Goal: Task Accomplishment & Management: Manage account settings

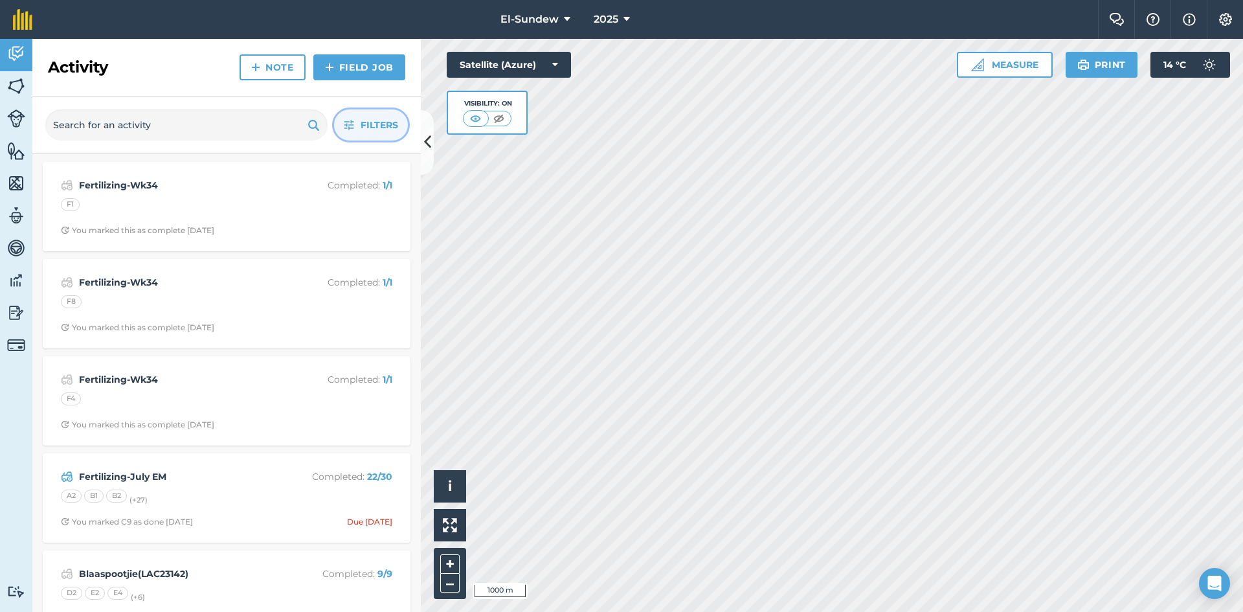
click at [349, 136] on button "Filters" at bounding box center [371, 124] width 74 height 31
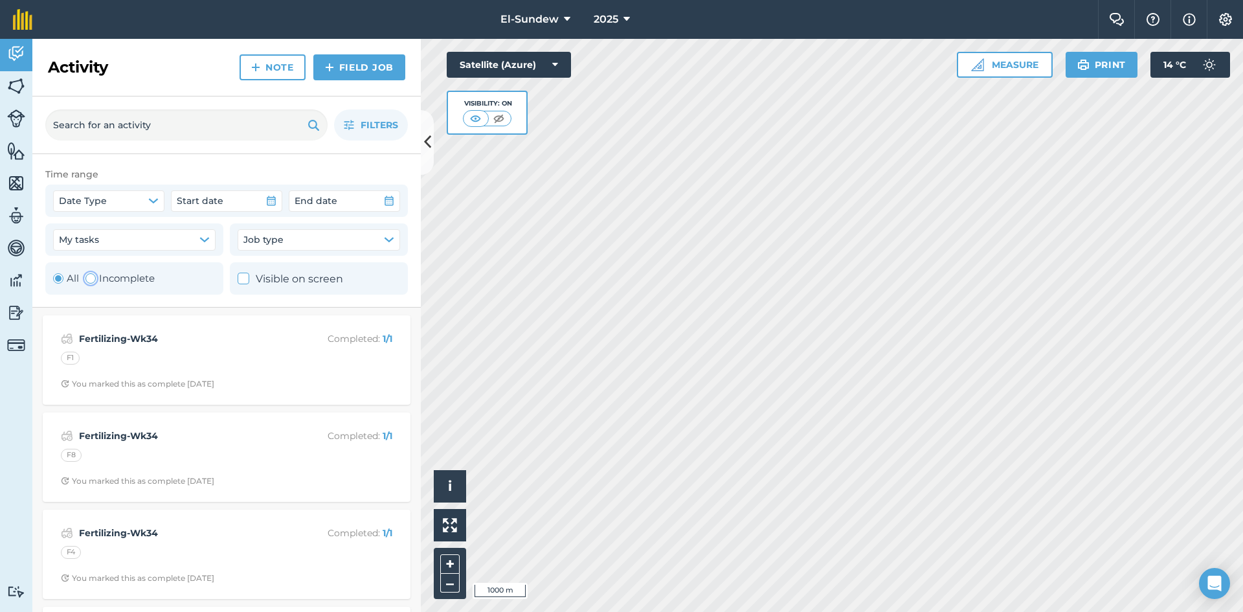
click at [114, 285] on label "Incomplete" at bounding box center [119, 279] width 69 height 16
radio input "false"
radio input "true"
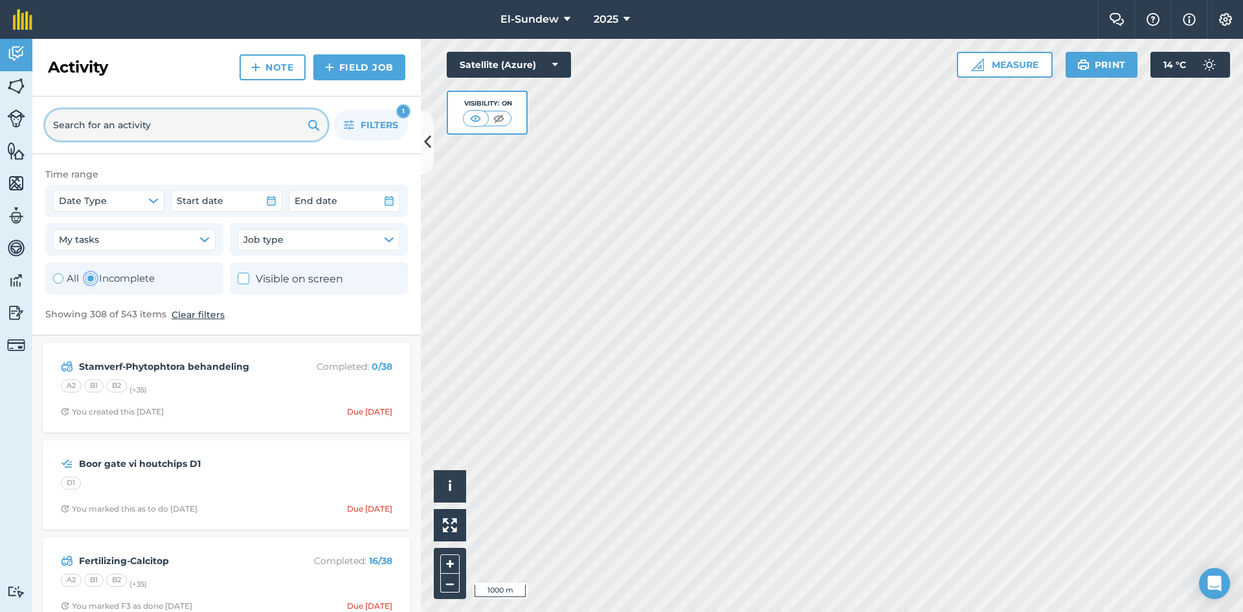
click at [266, 131] on input "text" at bounding box center [186, 124] width 282 height 31
type input "EM"
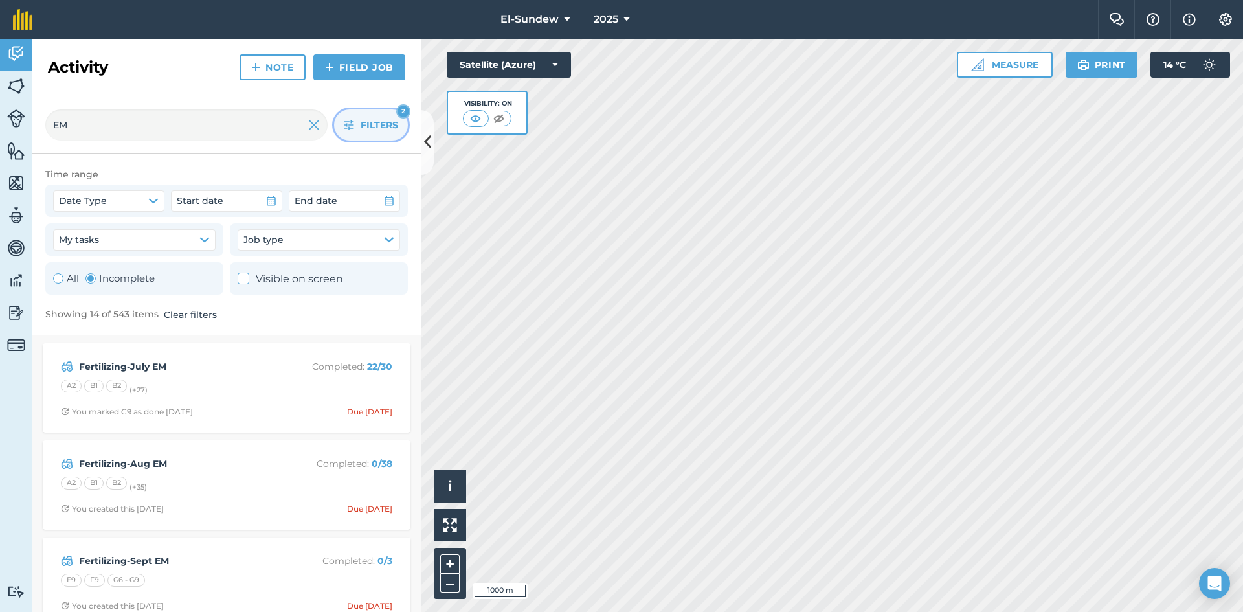
click at [346, 122] on icon "button" at bounding box center [349, 125] width 10 height 10
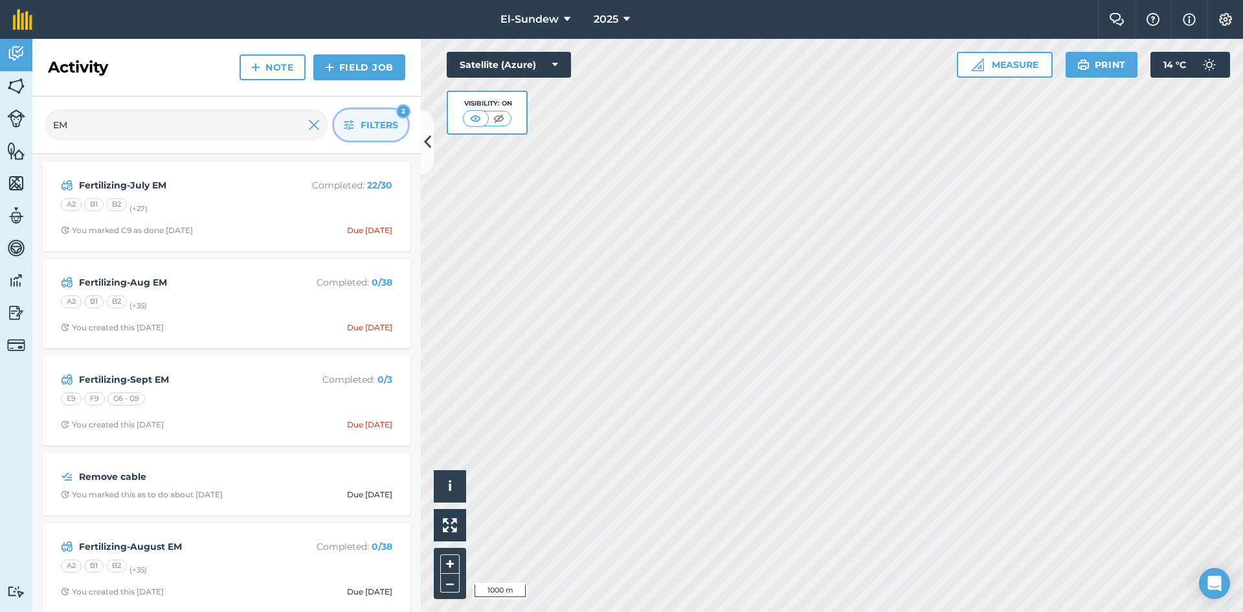
click at [347, 120] on icon "button" at bounding box center [349, 125] width 10 height 10
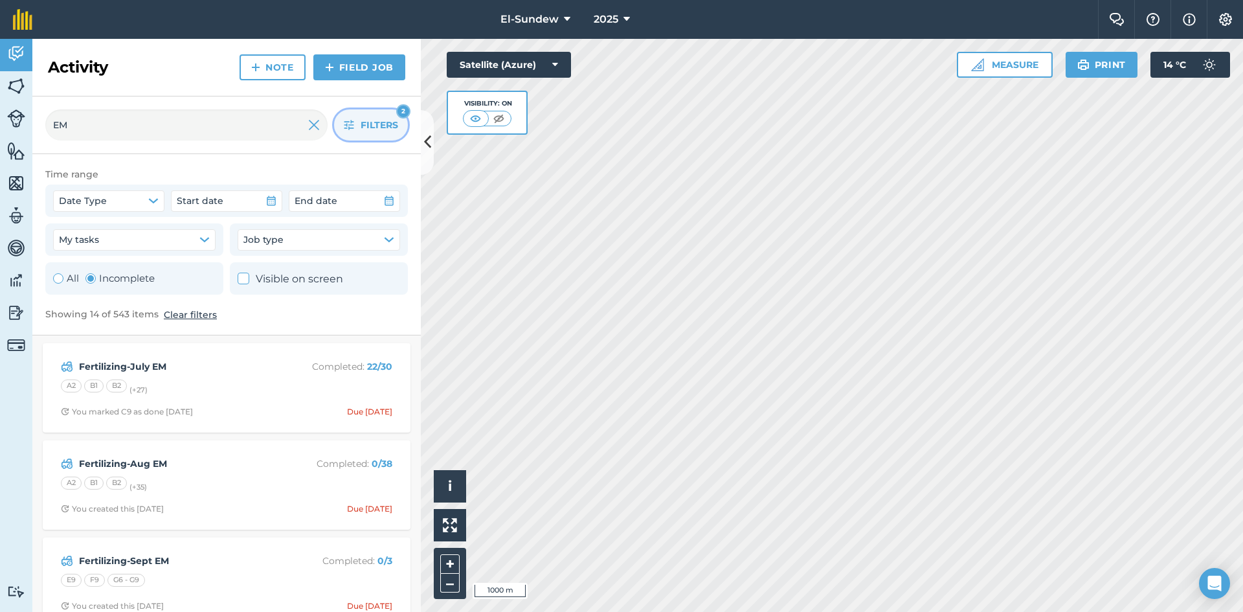
click at [346, 119] on button "Filters 2" at bounding box center [371, 124] width 74 height 31
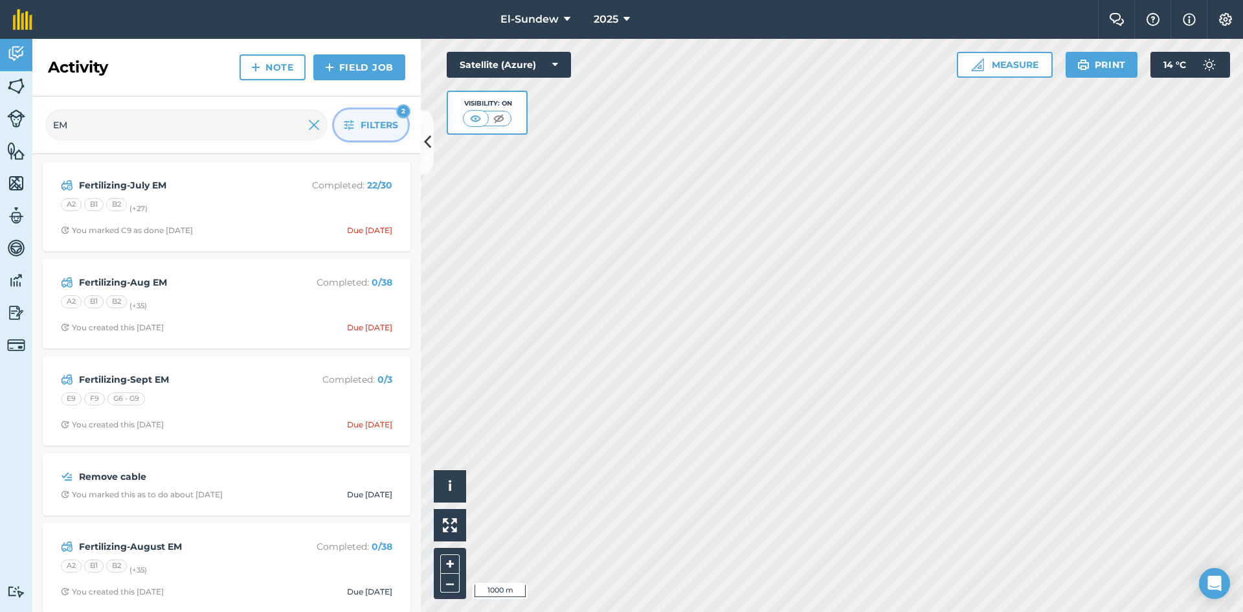
scroll to position [216, 0]
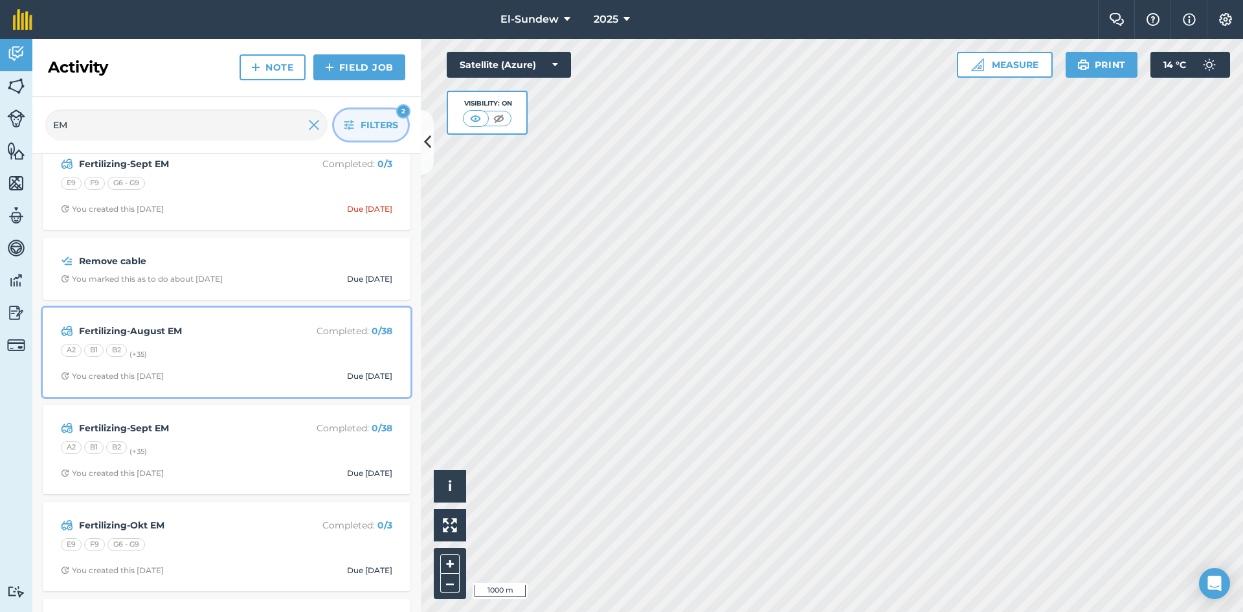
click at [232, 349] on div "A2 B1 B2 (+ 35 )" at bounding box center [226, 352] width 331 height 17
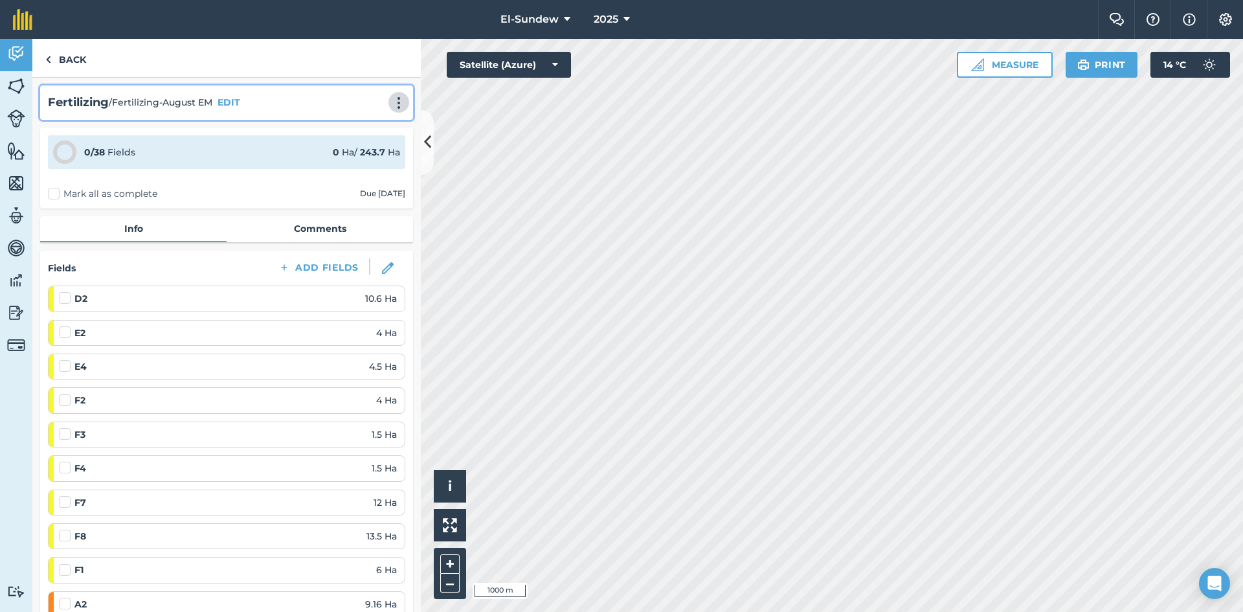
click at [391, 100] on img at bounding box center [399, 102] width 16 height 13
click at [355, 156] on link "Delete" at bounding box center [371, 162] width 83 height 26
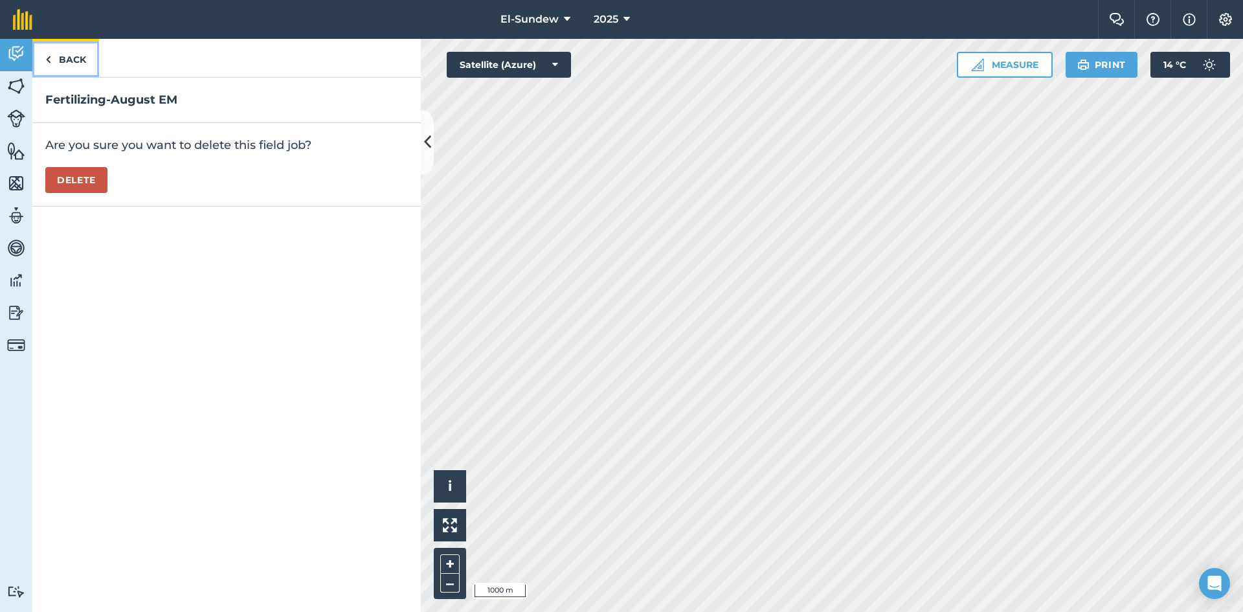
click at [70, 61] on link "Back" at bounding box center [65, 58] width 67 height 38
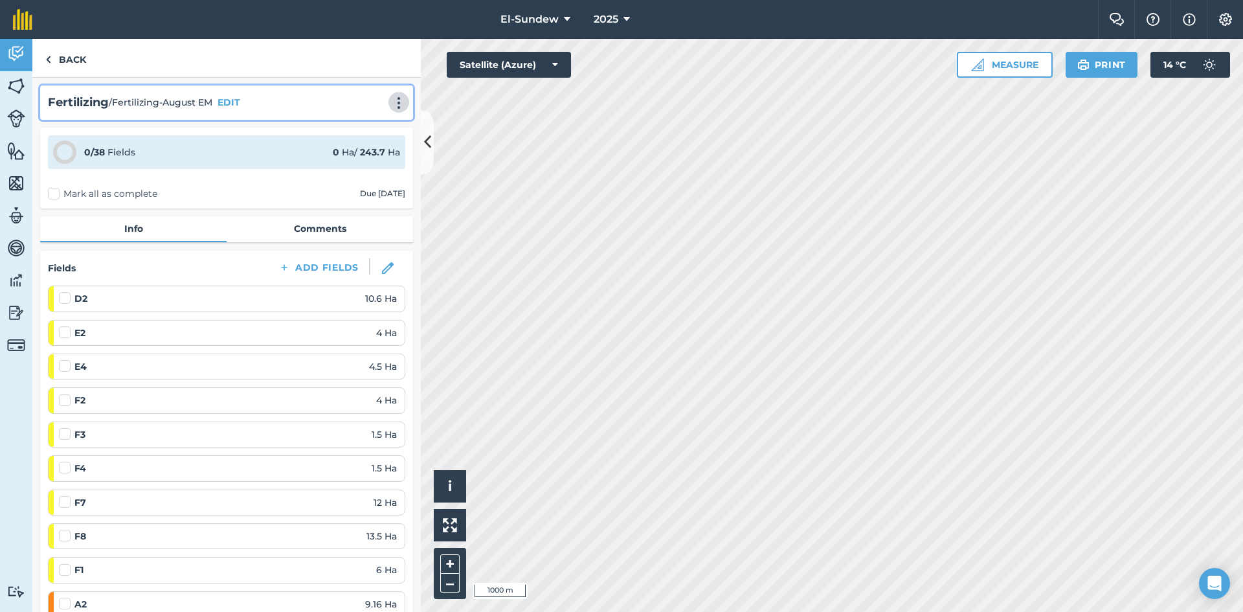
click at [394, 96] on button at bounding box center [398, 103] width 13 height 16
click at [342, 164] on link "Delete" at bounding box center [371, 162] width 83 height 26
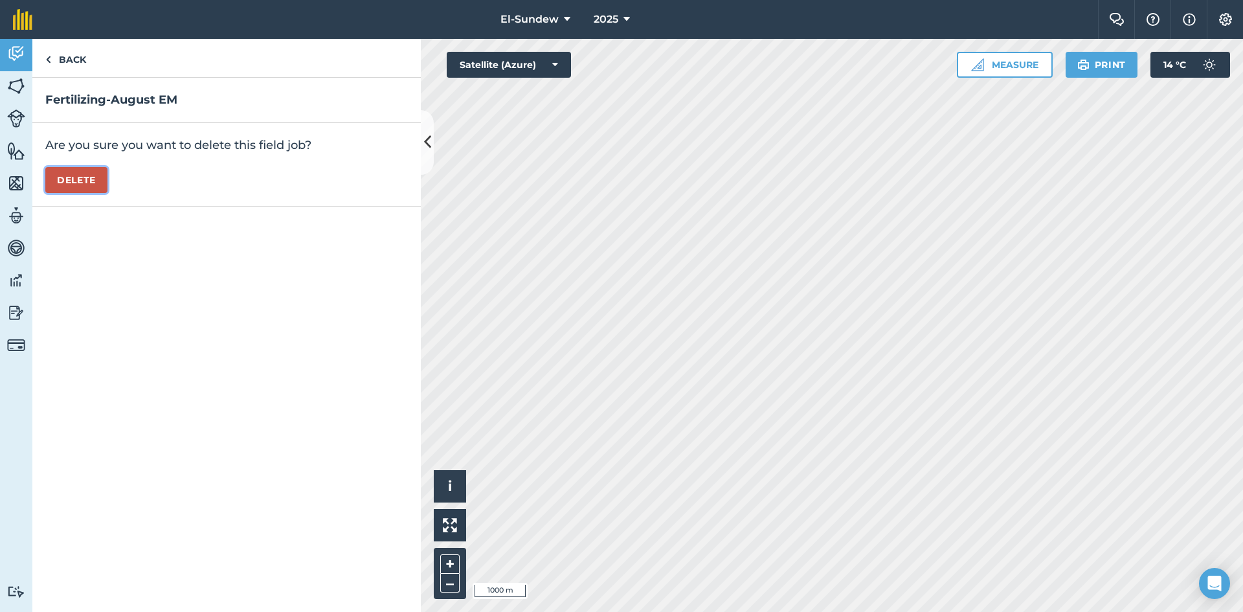
click at [68, 188] on button "Delete" at bounding box center [76, 180] width 62 height 26
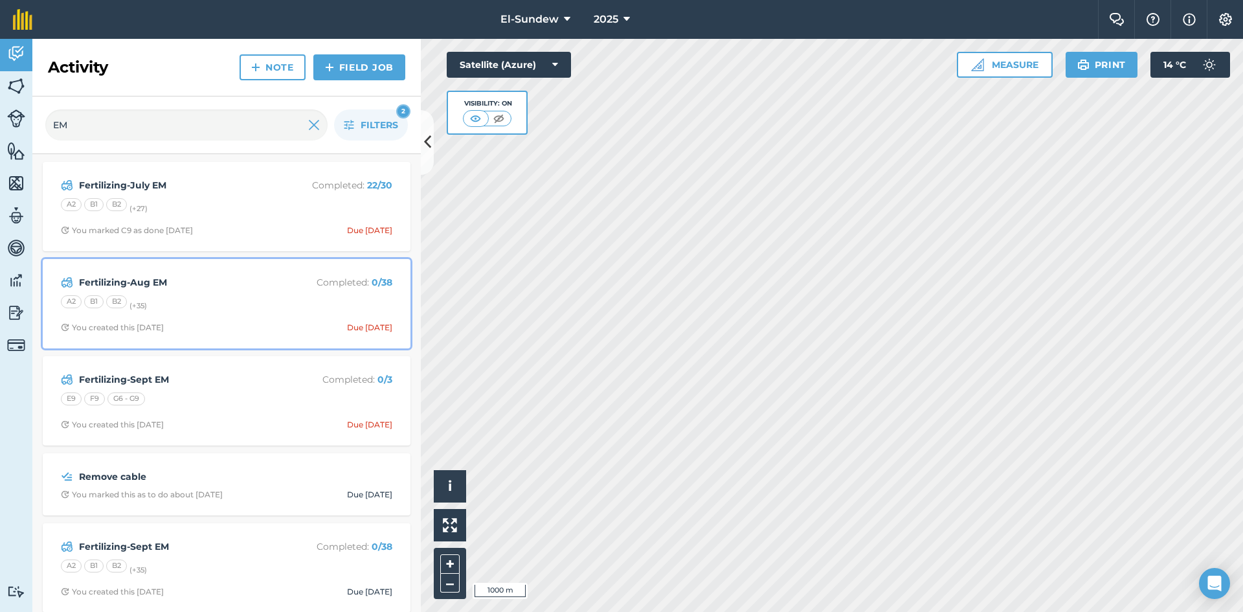
click at [196, 296] on div "A2 B1 B2 (+ 35 )" at bounding box center [226, 303] width 331 height 17
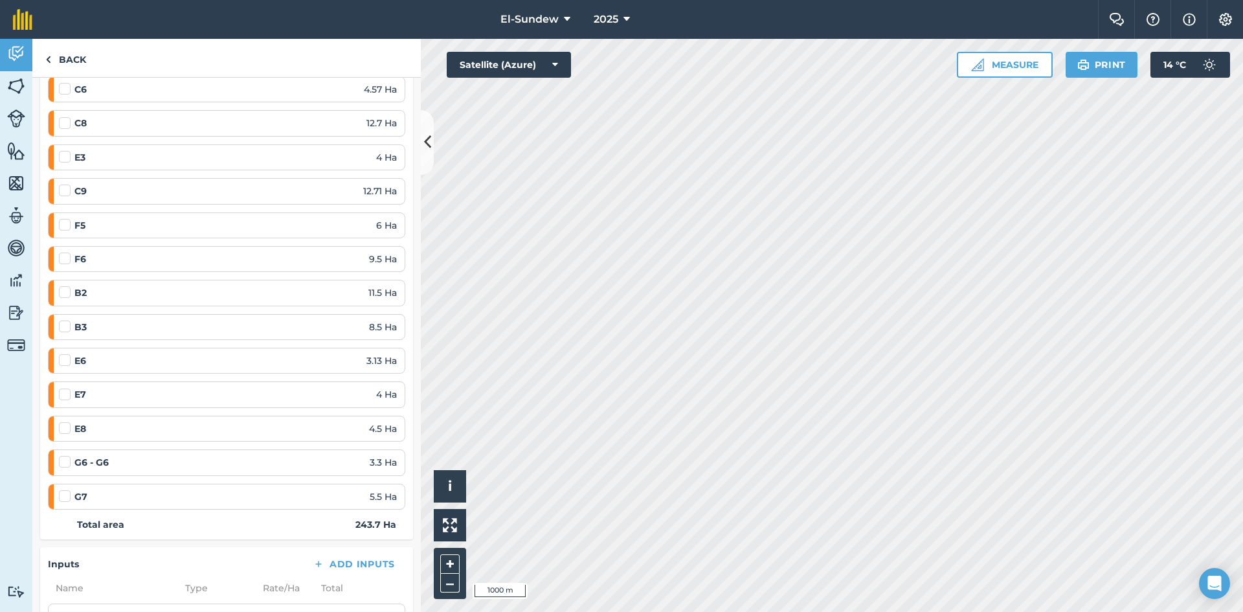
scroll to position [1273, 0]
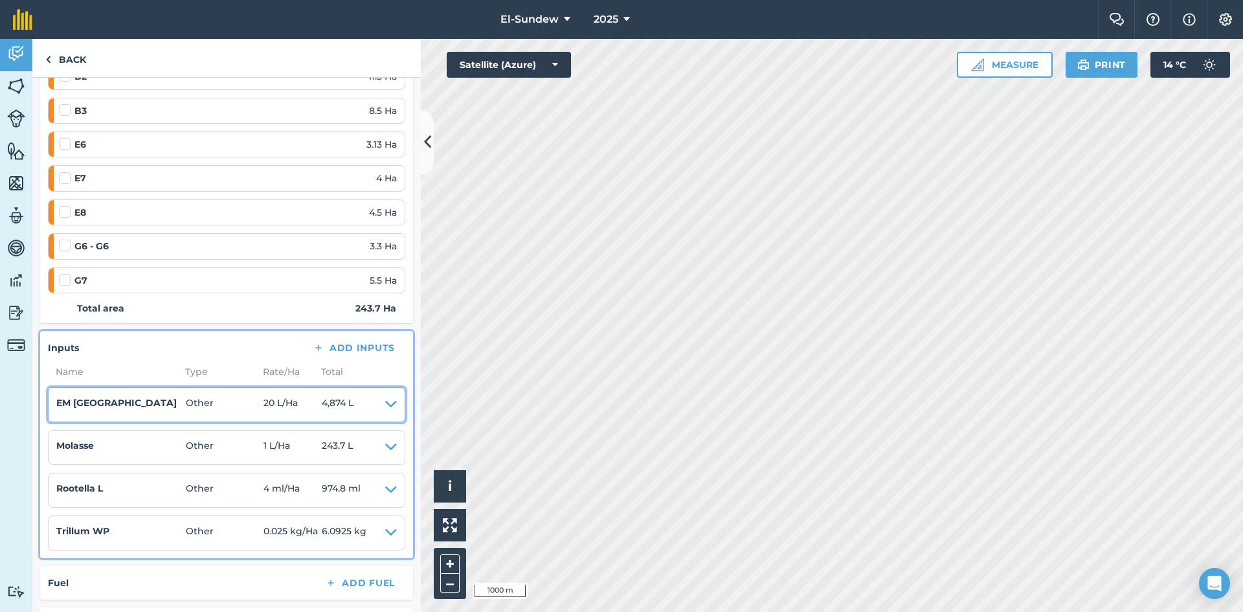
click at [385, 405] on icon at bounding box center [391, 405] width 12 height 18
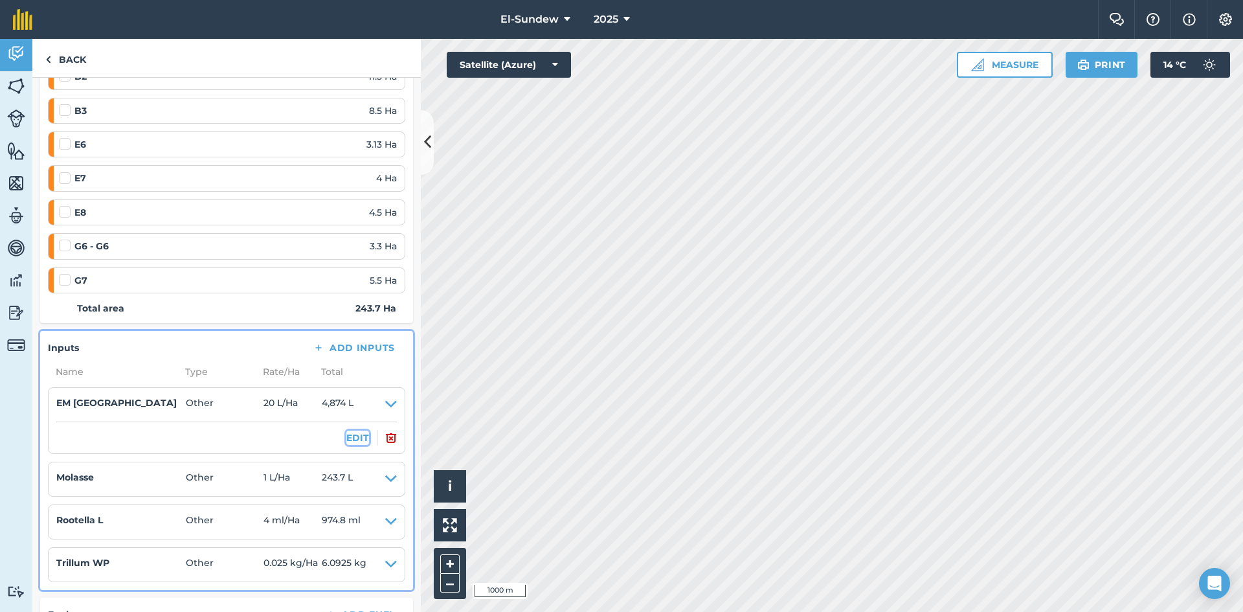
click at [354, 434] on button "EDIT" at bounding box center [357, 437] width 23 height 14
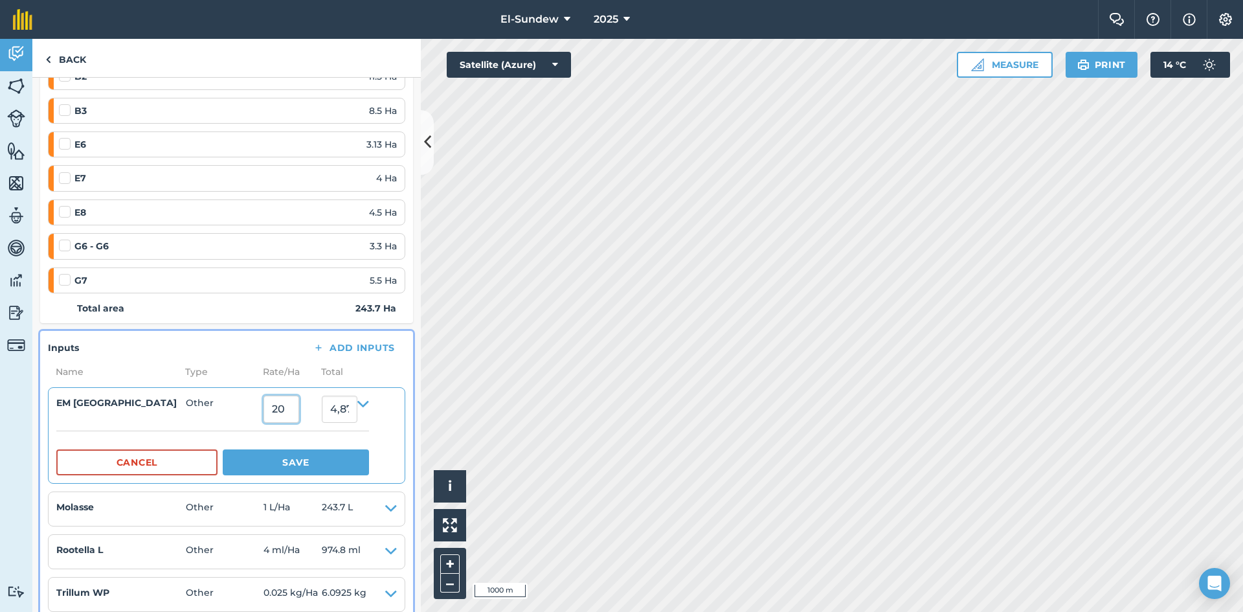
click at [291, 415] on input "20" at bounding box center [281, 409] width 36 height 27
type input "40"
type input "9,748"
click at [288, 467] on button "Save" at bounding box center [296, 462] width 146 height 26
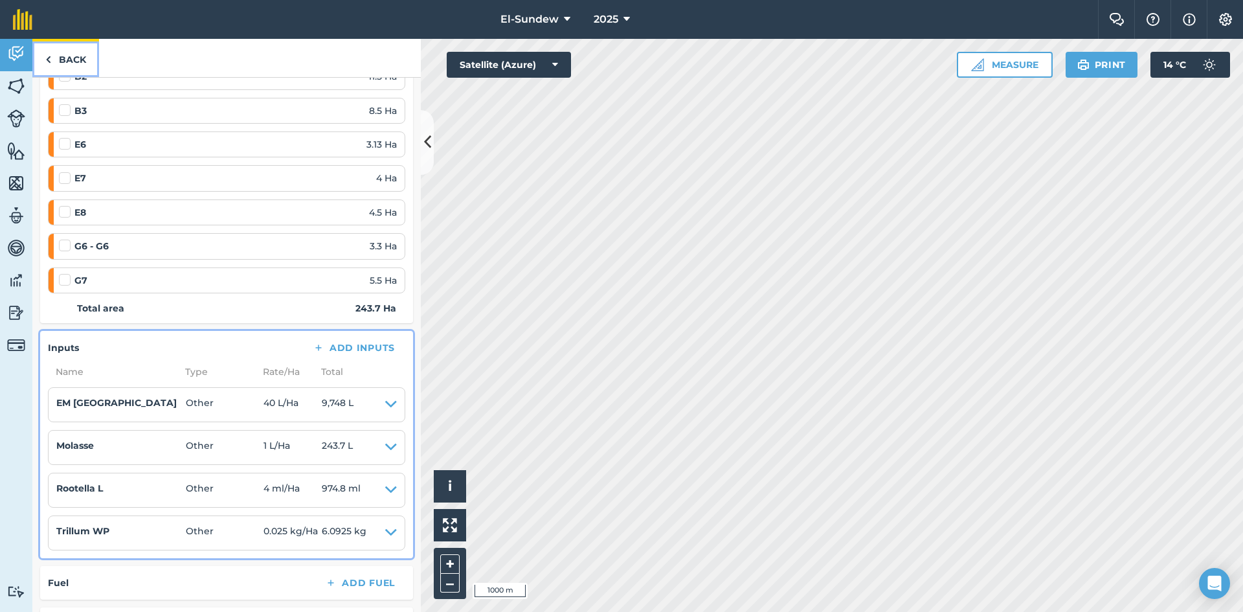
click at [64, 60] on link "Back" at bounding box center [65, 58] width 67 height 38
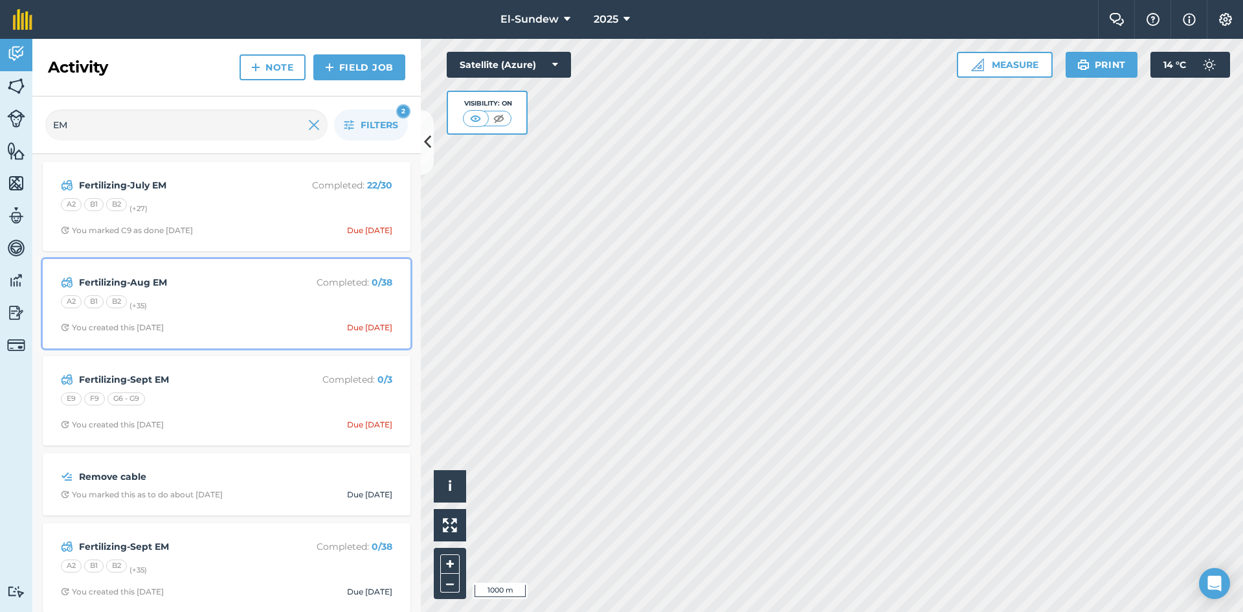
click at [208, 293] on div "Fertilizing-Aug EM Completed : 0 / 38 A2 B1 B2 (+ 35 ) You created this [DATE] …" at bounding box center [226, 304] width 352 height 74
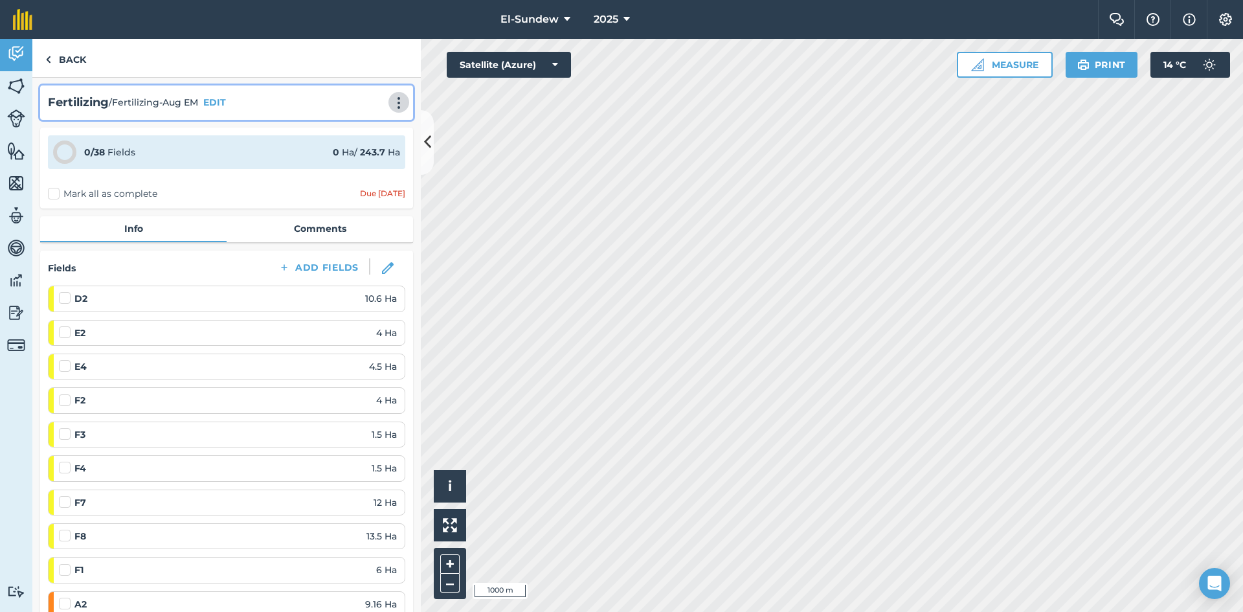
click at [396, 99] on img at bounding box center [399, 102] width 16 height 13
click at [361, 126] on link "Print" at bounding box center [371, 131] width 83 height 26
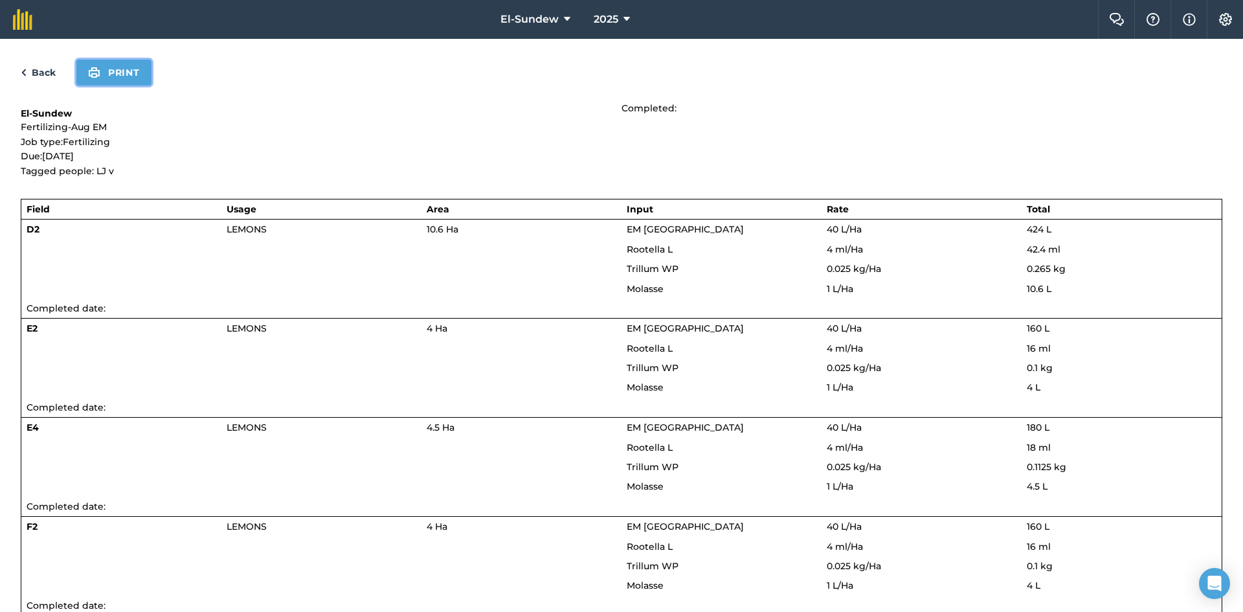
click at [129, 65] on button "Print" at bounding box center [113, 73] width 75 height 26
click at [52, 69] on link "Back" at bounding box center [38, 73] width 35 height 16
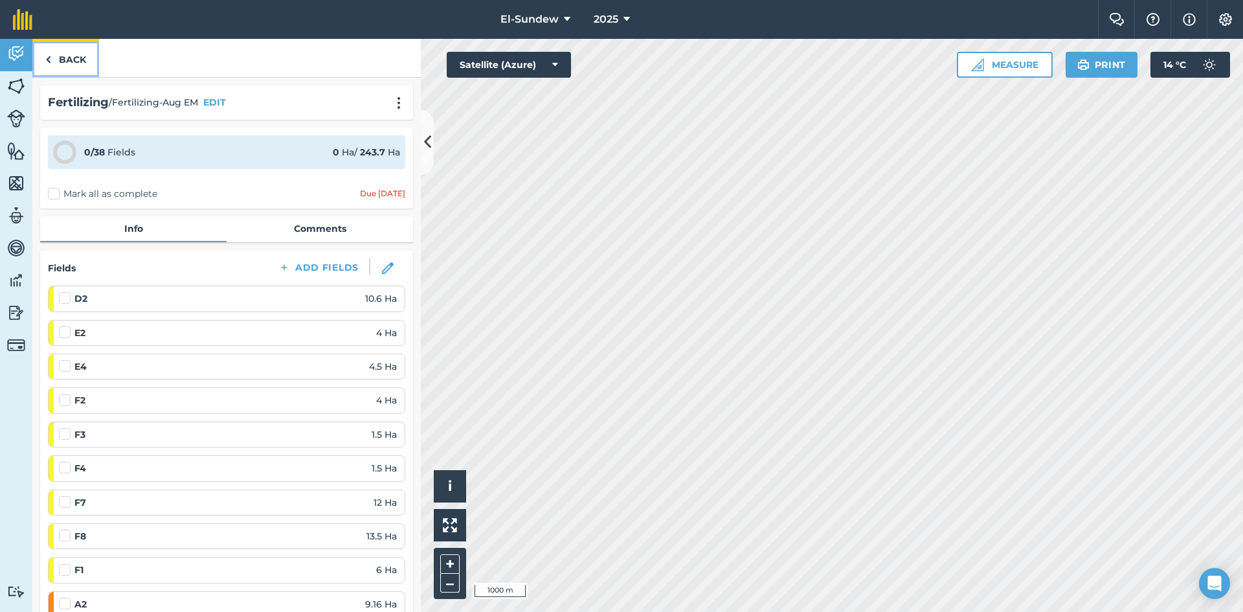
click at [72, 61] on link "Back" at bounding box center [65, 58] width 67 height 38
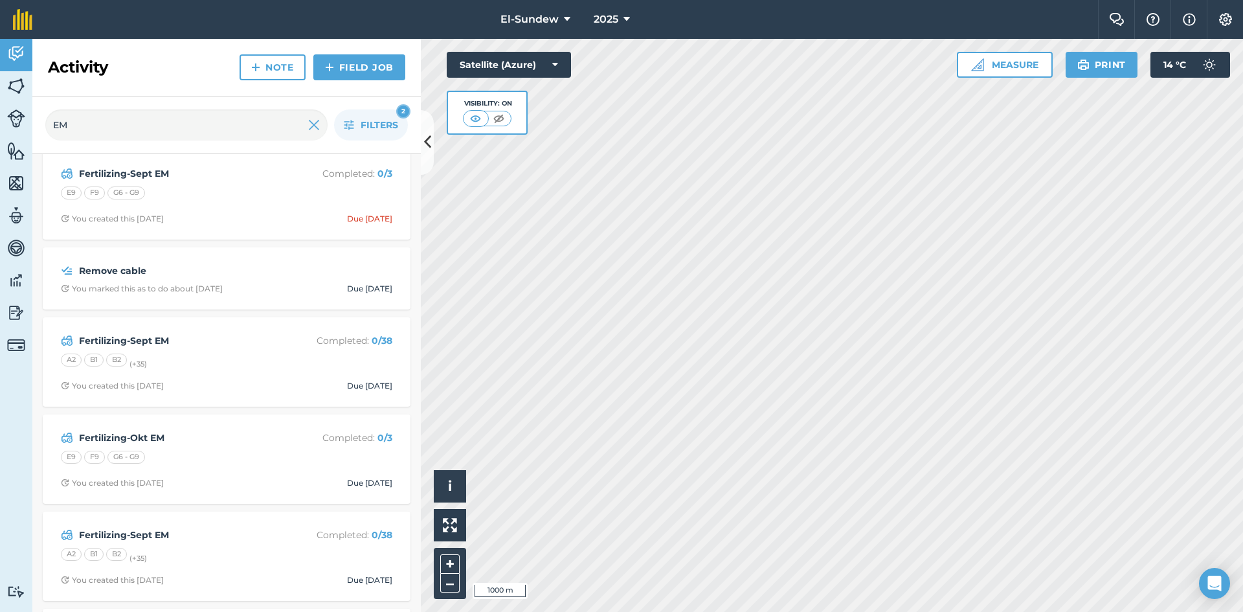
scroll to position [216, 0]
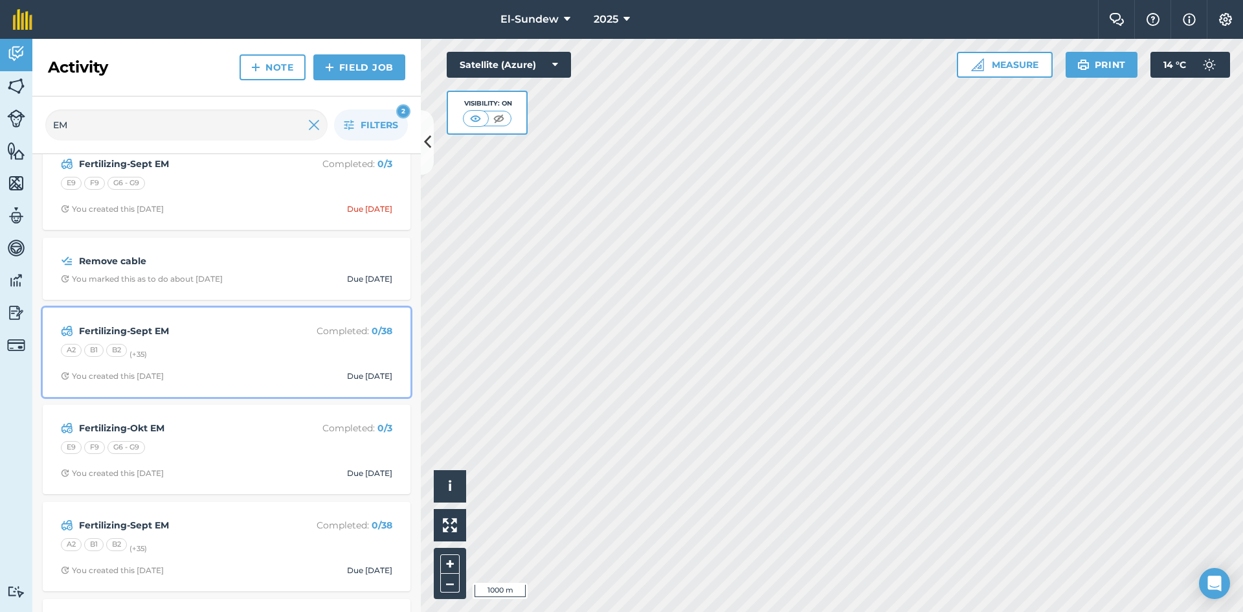
click at [238, 342] on div "Fertilizing-Sept EM Completed : 0 / 38 A2 B1 B2 (+ 35 ) You created this [DATE]…" at bounding box center [226, 352] width 352 height 74
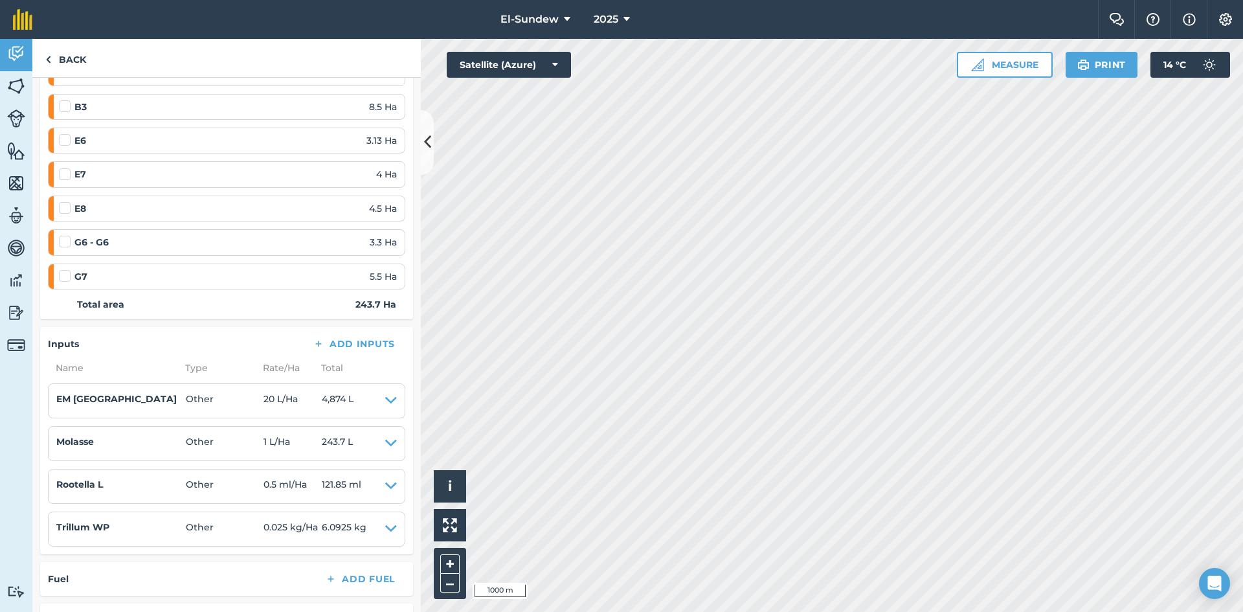
scroll to position [1273, 0]
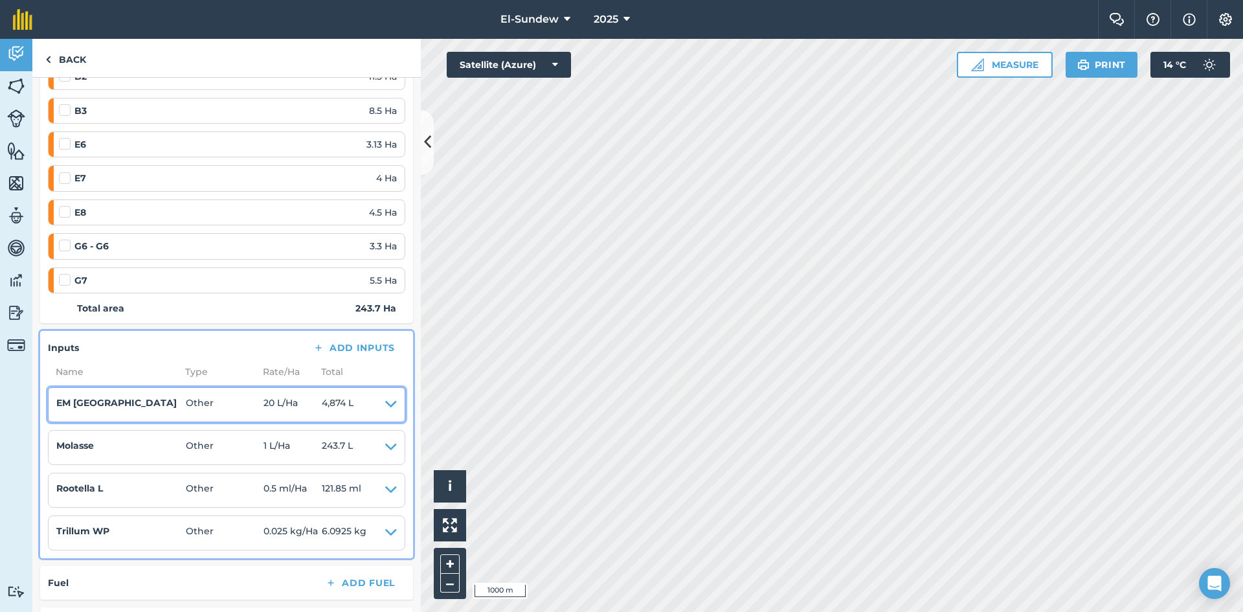
click at [385, 401] on icon at bounding box center [391, 405] width 12 height 18
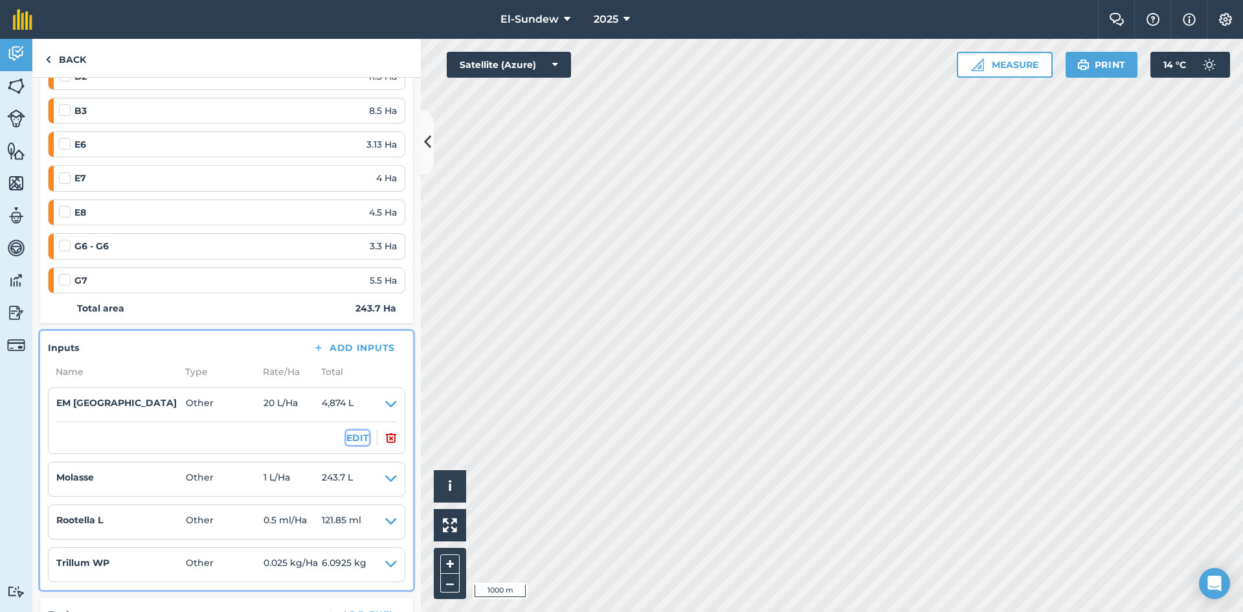
click at [346, 438] on button "EDIT" at bounding box center [357, 437] width 23 height 14
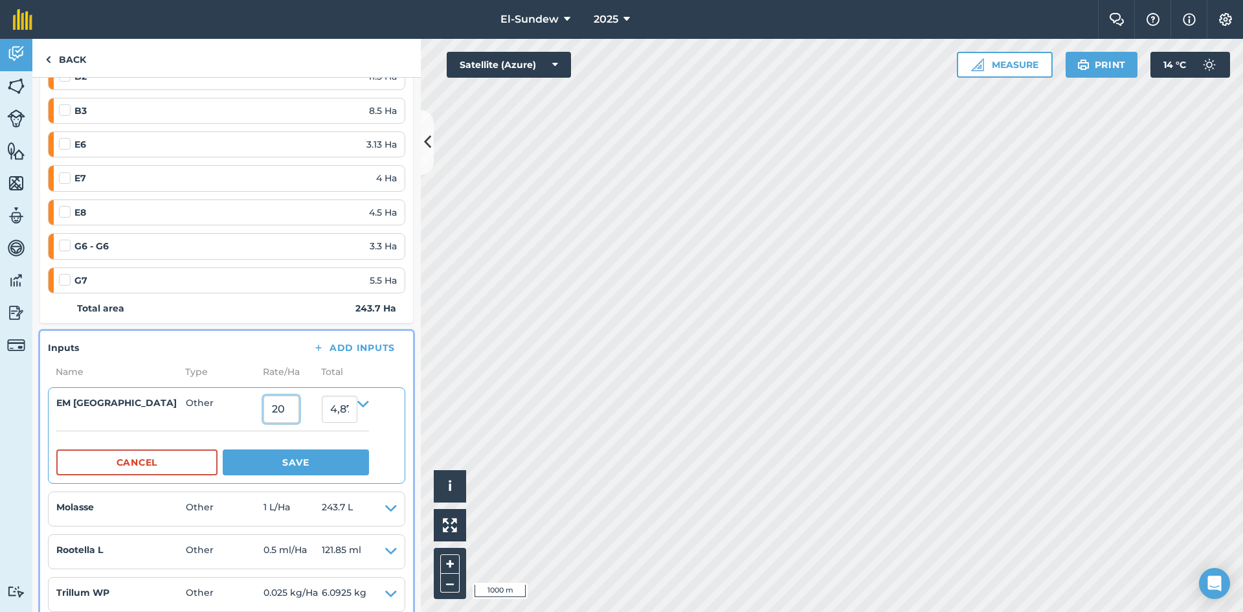
click at [298, 408] on input "20" at bounding box center [281, 409] width 36 height 27
type input "40"
type input "9,748"
click at [322, 474] on button "Save" at bounding box center [296, 462] width 146 height 26
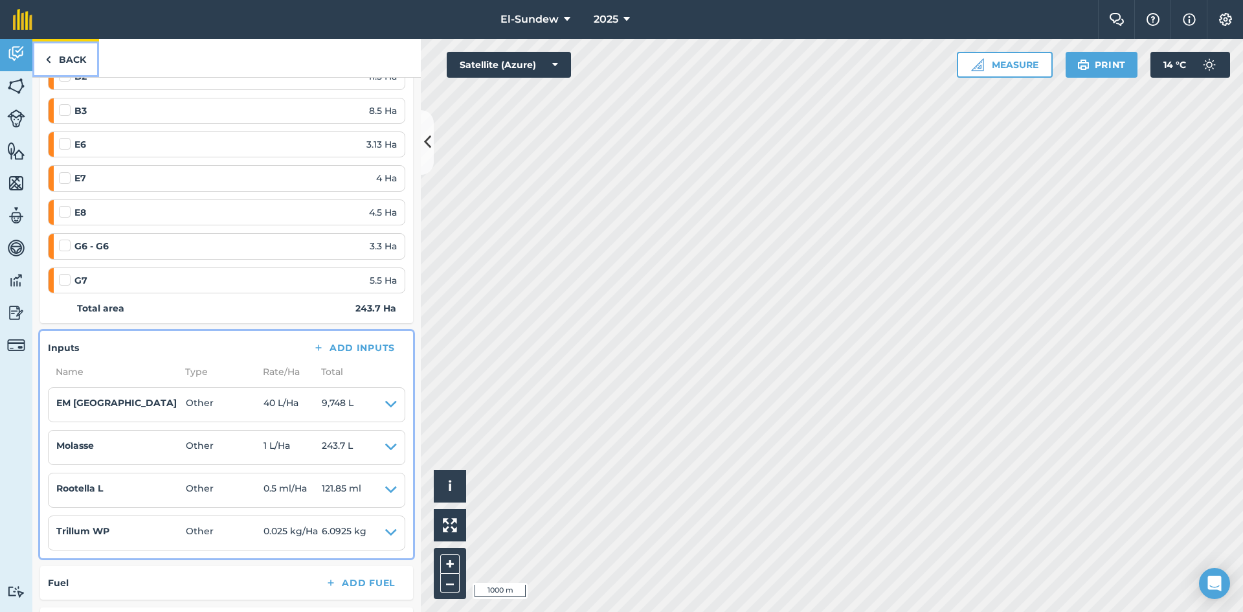
click at [78, 61] on link "Back" at bounding box center [65, 58] width 67 height 38
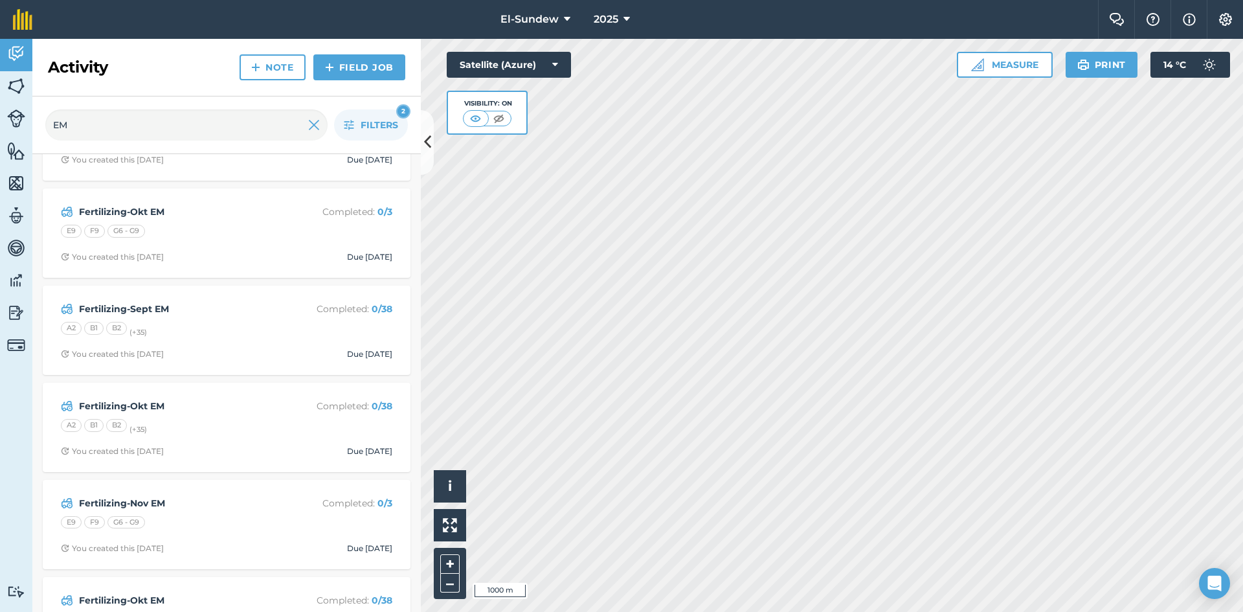
scroll to position [216, 0]
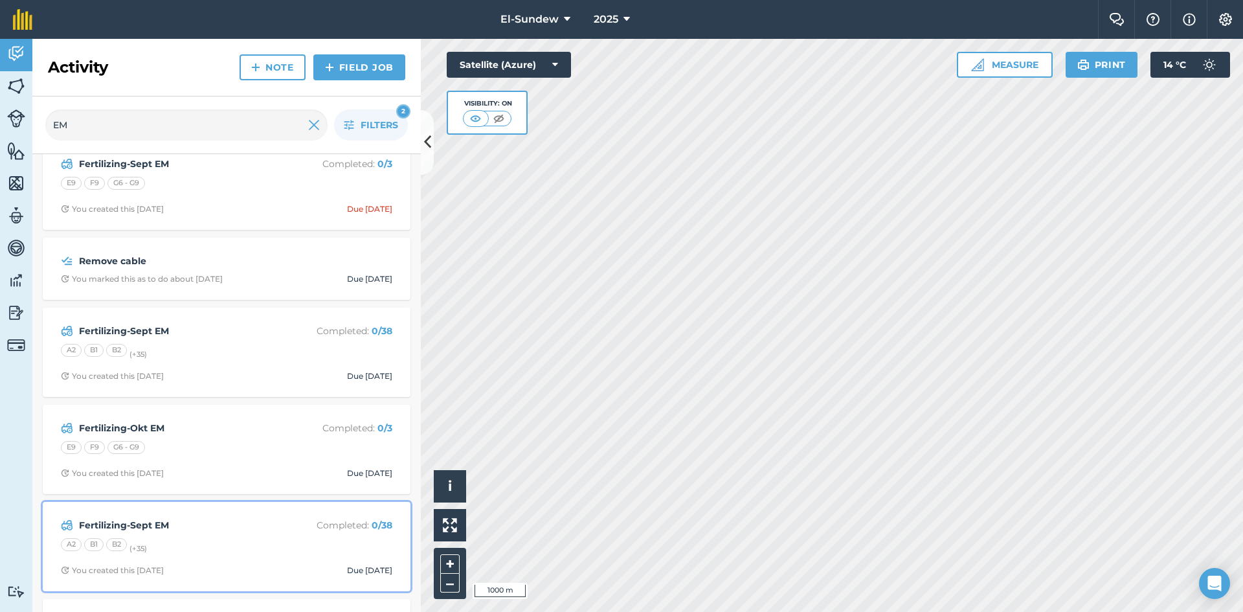
click at [251, 544] on div "A2 B1 B2 (+ 35 )" at bounding box center [226, 546] width 331 height 17
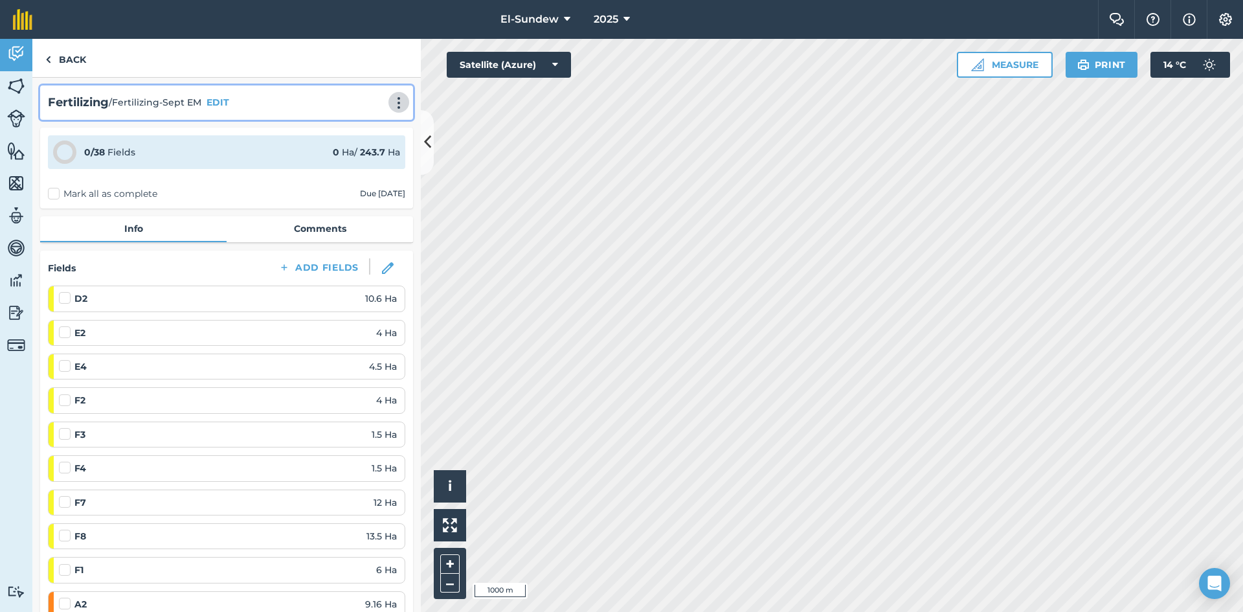
click at [396, 109] on img at bounding box center [399, 102] width 16 height 13
click at [349, 160] on link "Delete" at bounding box center [371, 162] width 83 height 26
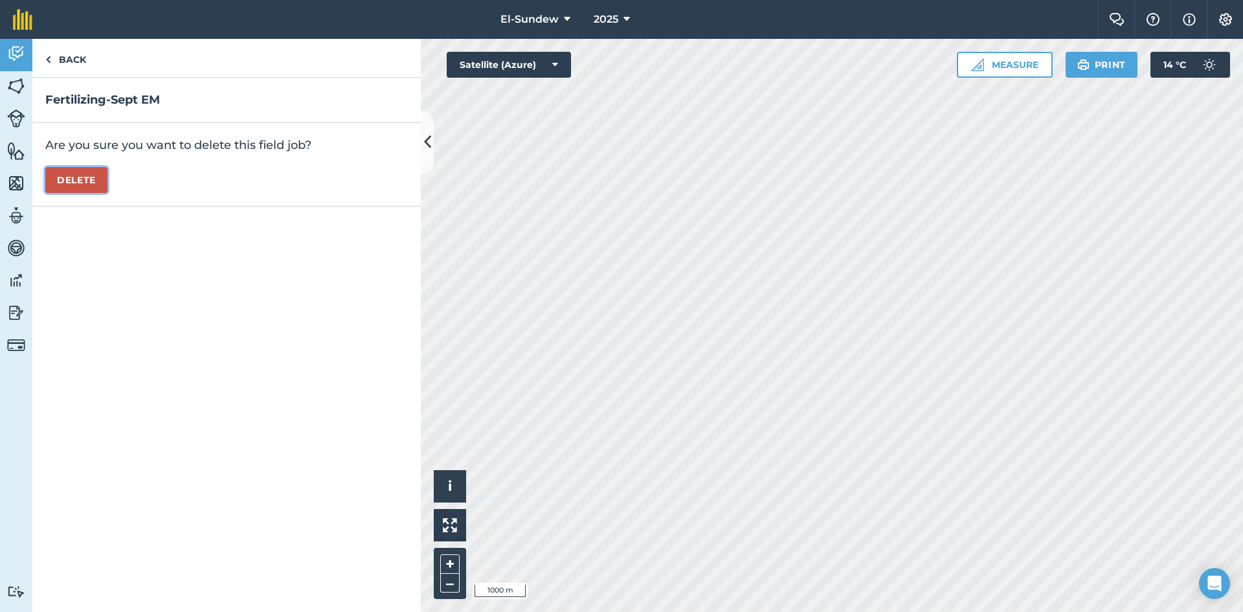
click at [84, 177] on button "Delete" at bounding box center [76, 180] width 62 height 26
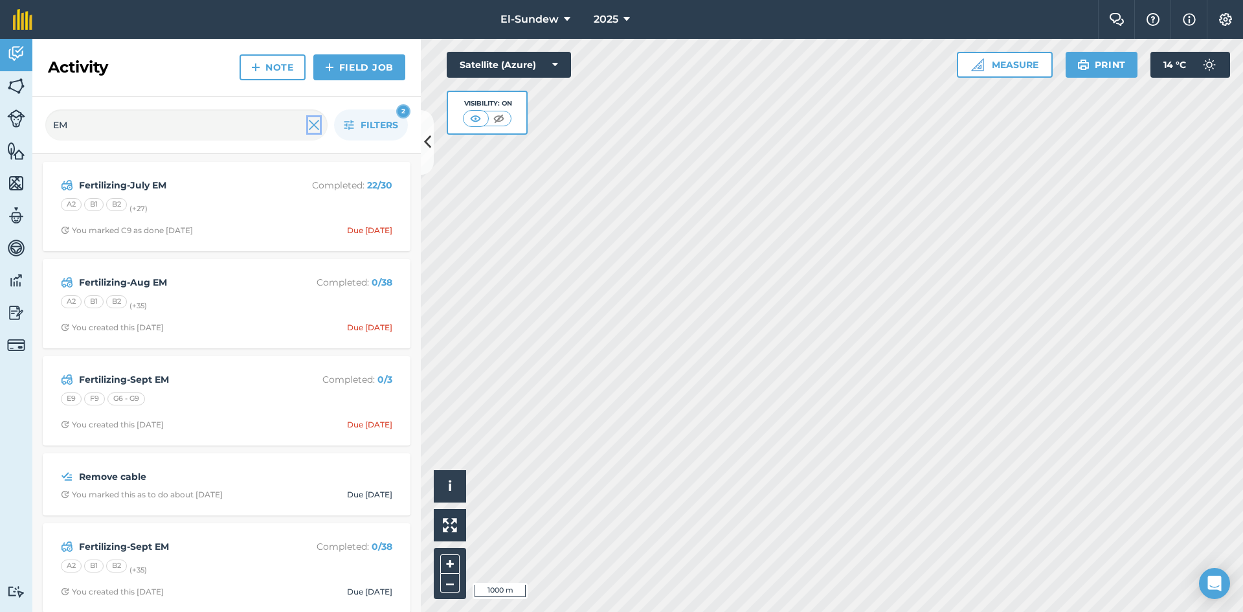
drag, startPoint x: 311, startPoint y: 117, endPoint x: 161, endPoint y: 113, distance: 150.9
click at [313, 118] on img at bounding box center [314, 125] width 12 height 16
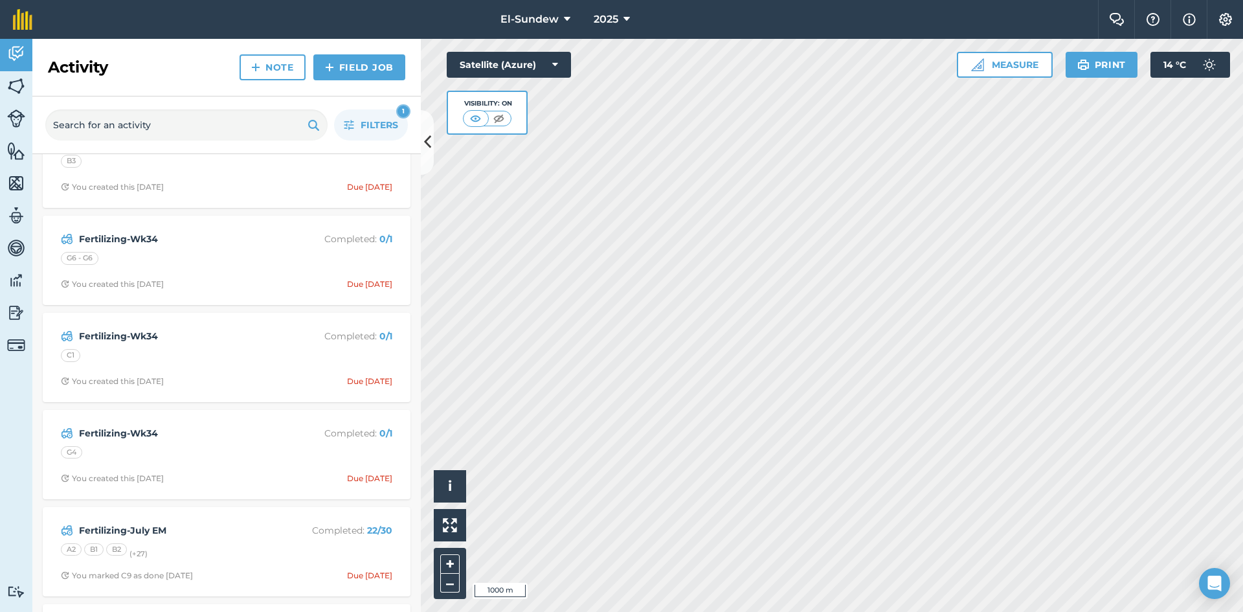
scroll to position [647, 0]
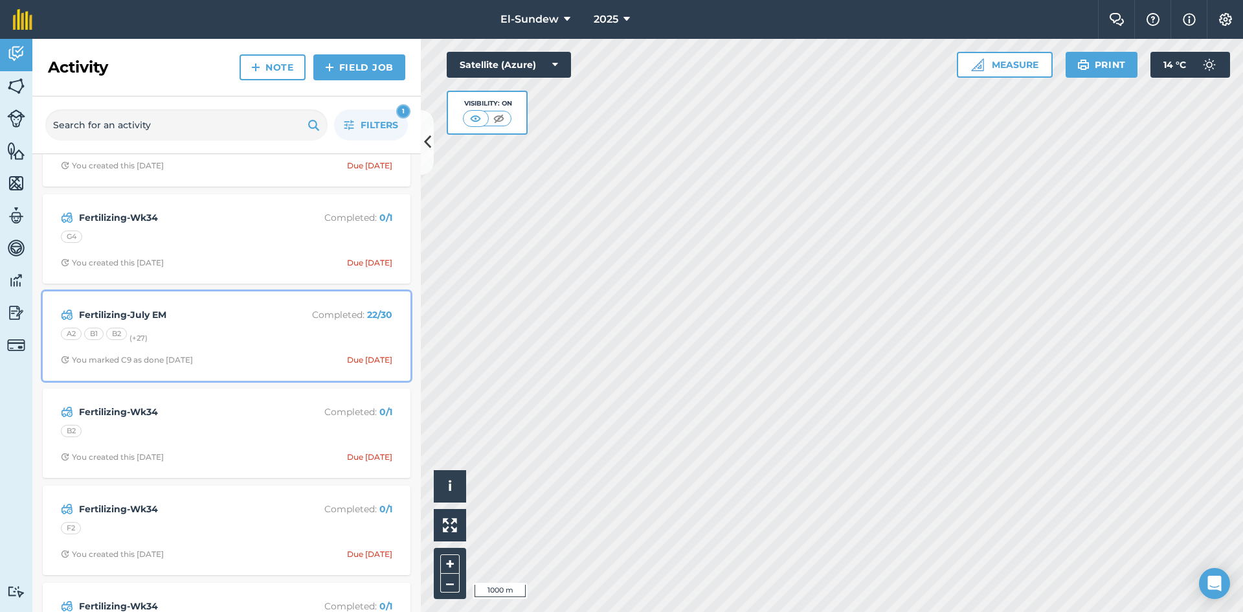
click at [245, 335] on div "A2 B1 B2 (+ 27 )" at bounding box center [226, 336] width 331 height 17
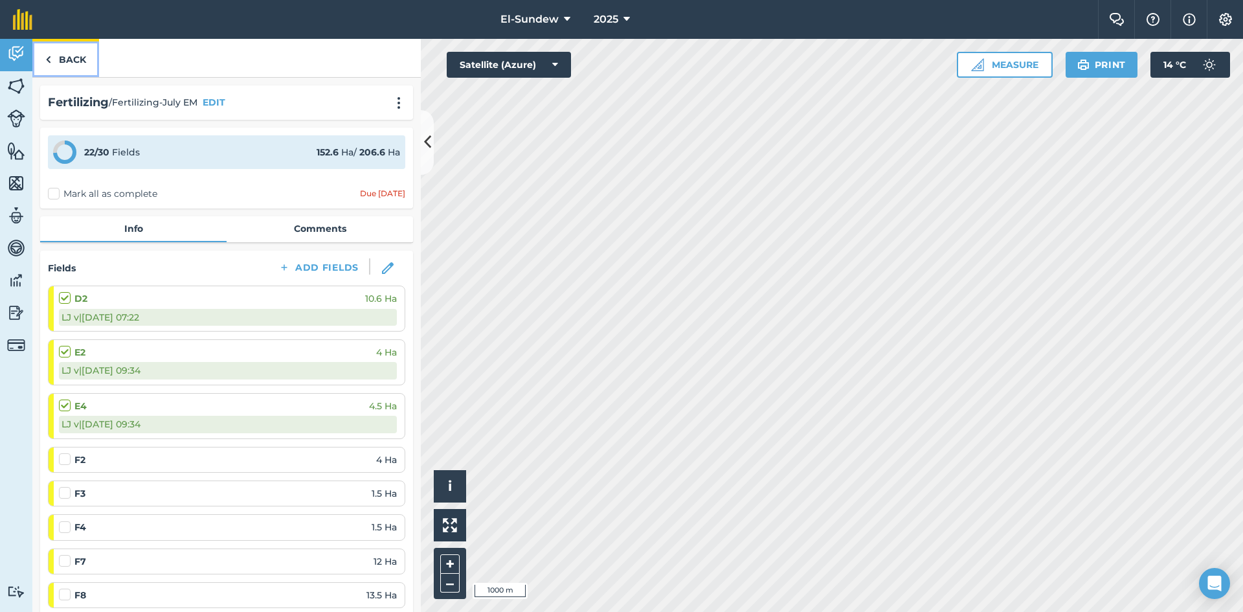
click at [73, 60] on link "Back" at bounding box center [65, 58] width 67 height 38
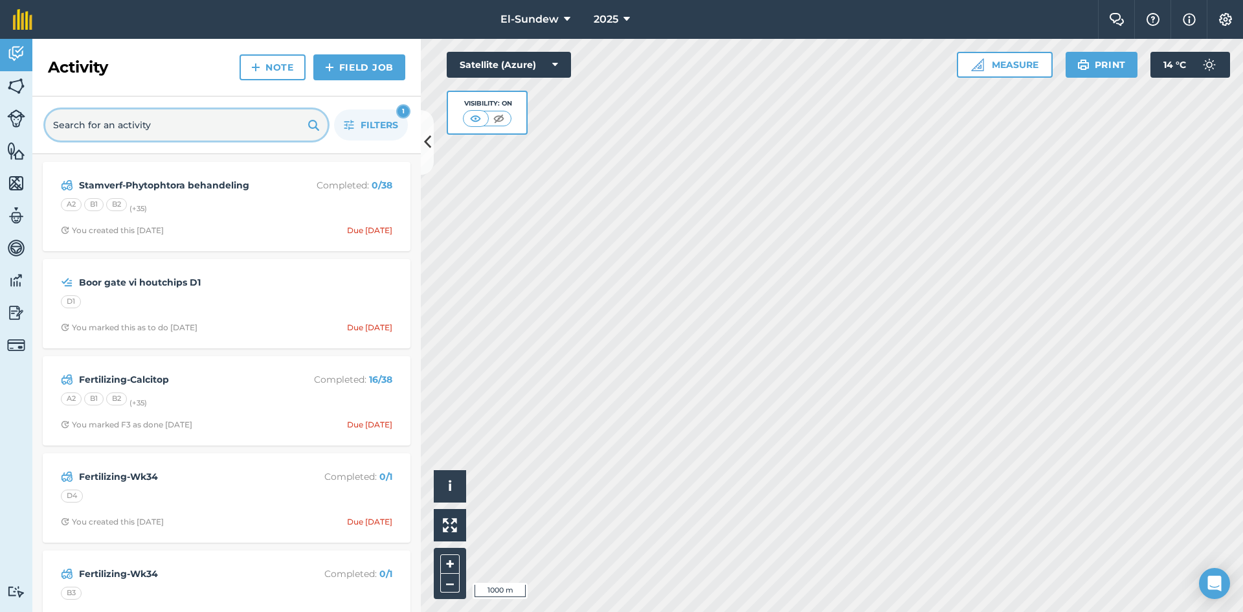
click at [197, 117] on input "text" at bounding box center [186, 124] width 282 height 31
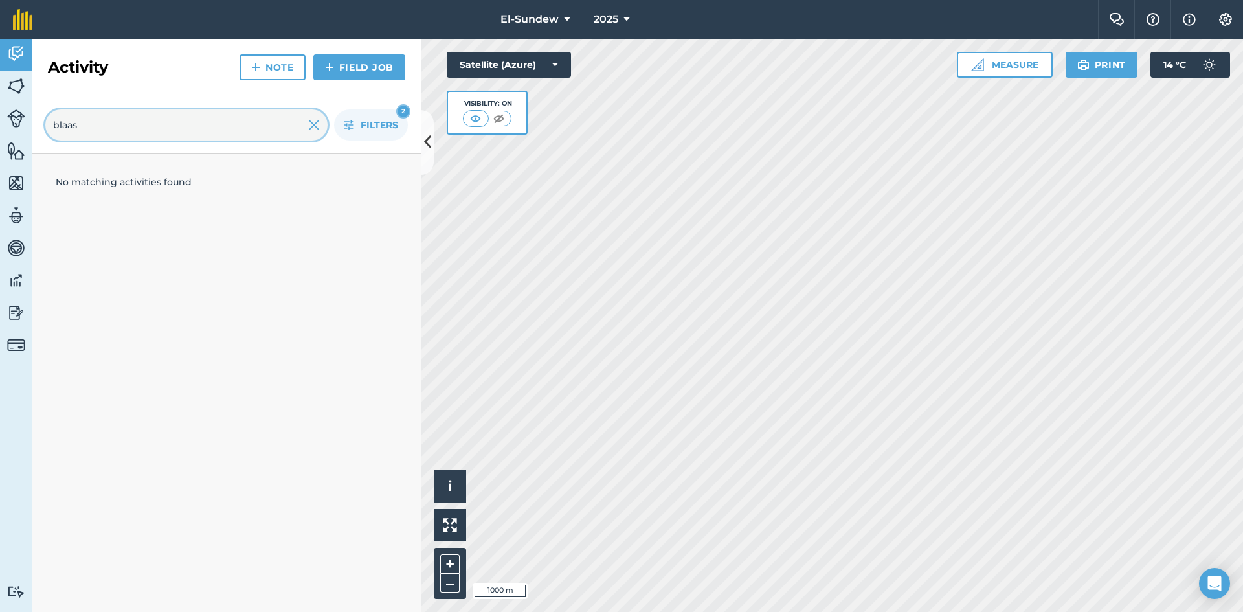
type input "blaas"
click at [350, 124] on icon "button" at bounding box center [349, 125] width 10 height 10
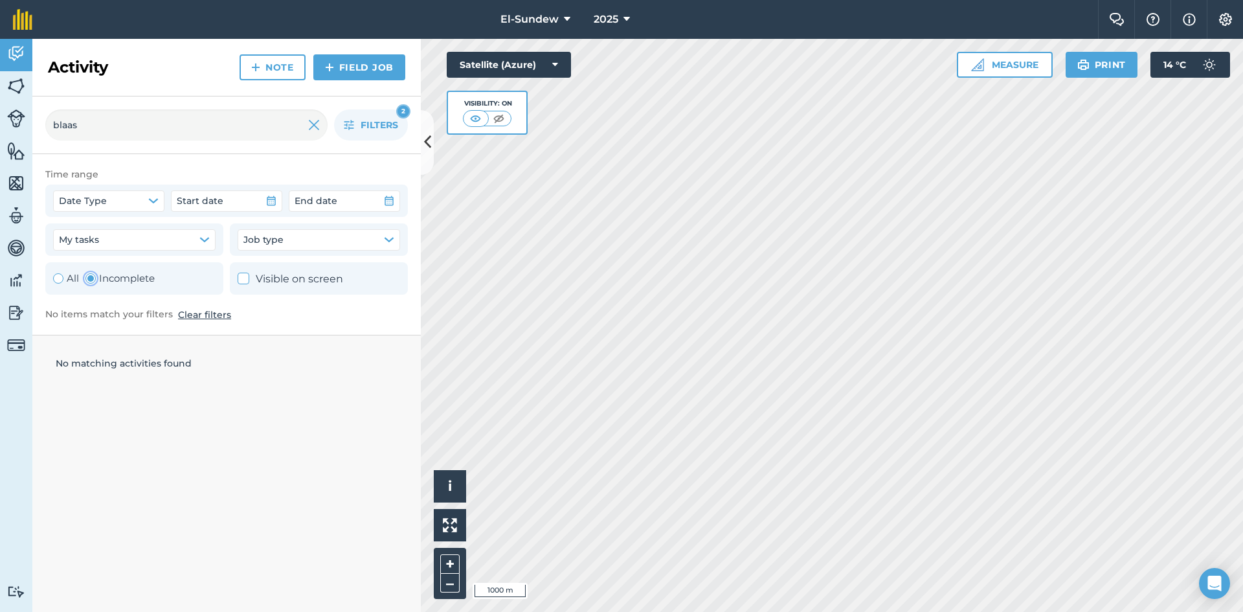
click at [91, 278] on div "Toggle Activity" at bounding box center [90, 278] width 10 height 10
click at [348, 122] on icon "button" at bounding box center [349, 125] width 10 height 10
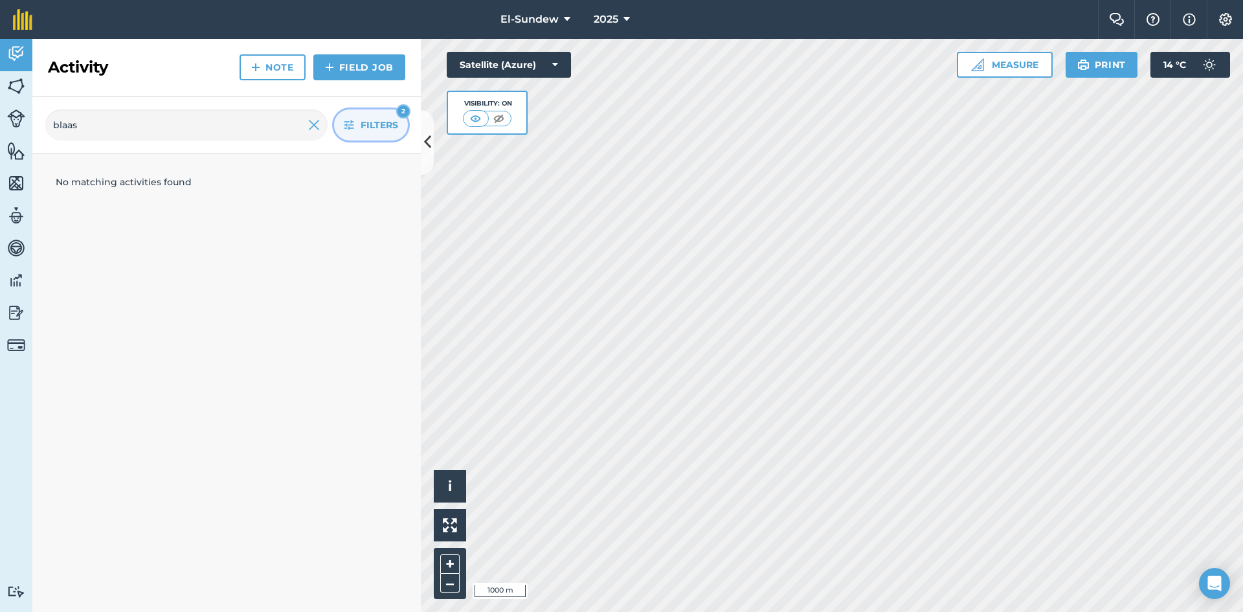
click at [353, 129] on icon "button" at bounding box center [349, 125] width 10 height 10
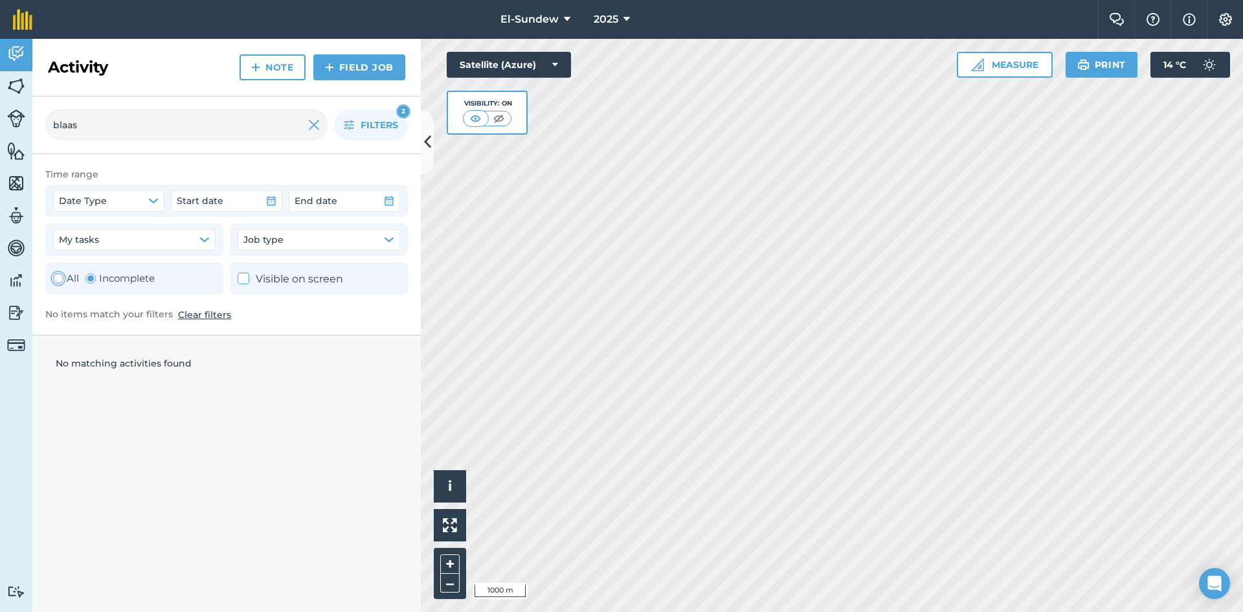
click at [56, 285] on label "All" at bounding box center [66, 279] width 26 height 16
radio input "true"
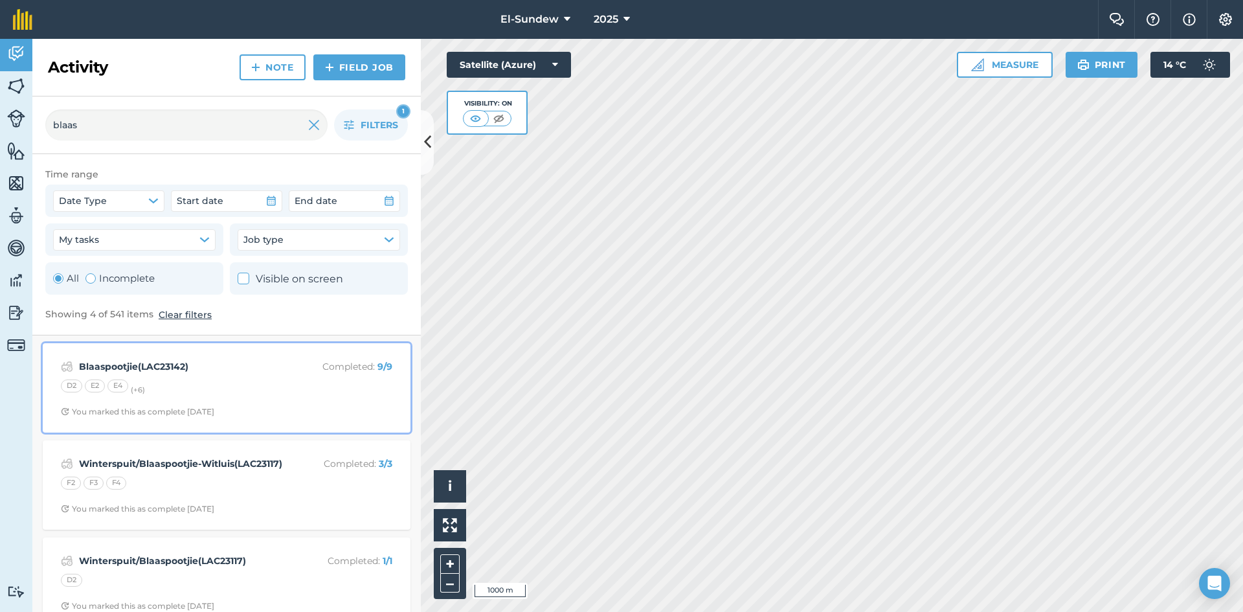
click at [230, 384] on div "D2 E2 E4 (+ 6 )" at bounding box center [226, 387] width 331 height 17
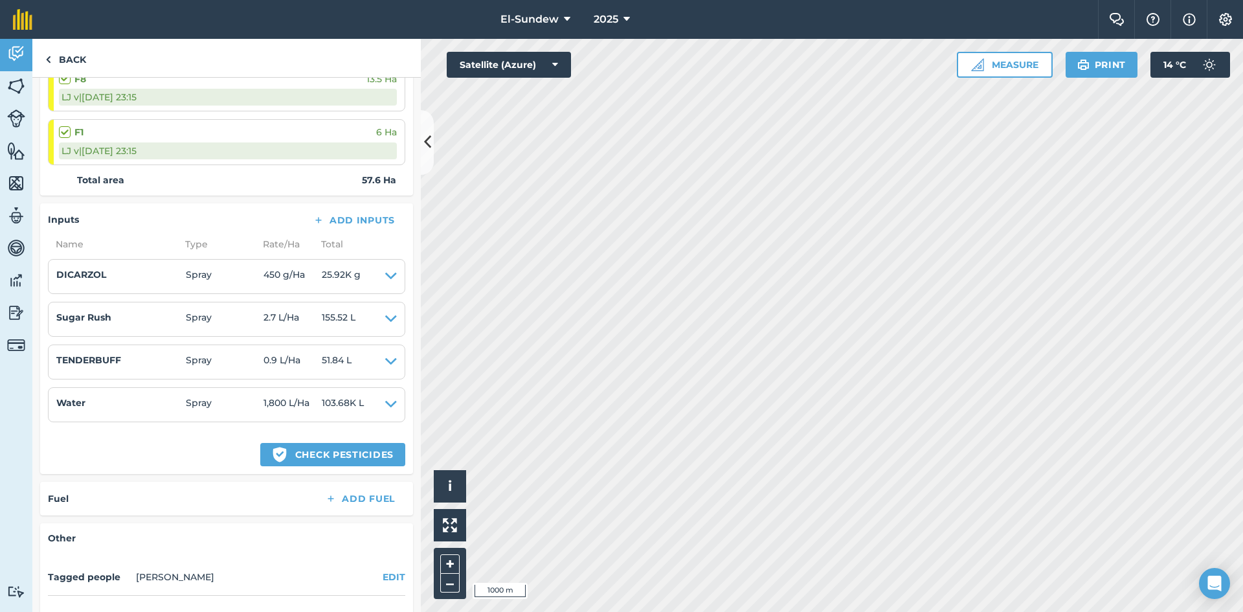
scroll to position [647, 0]
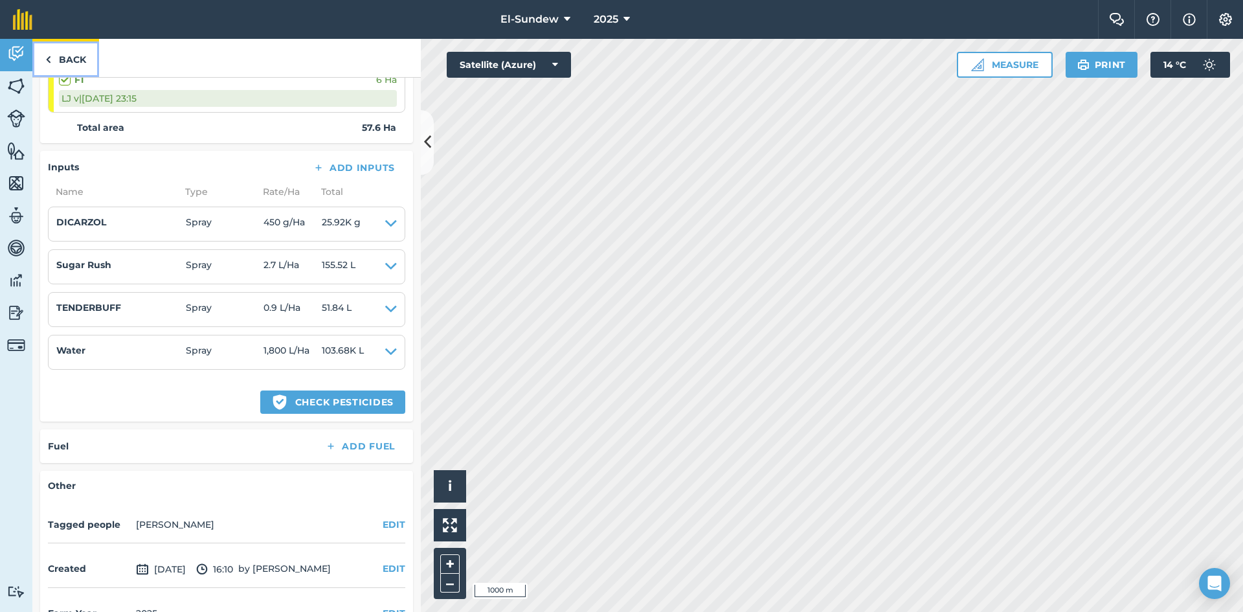
click at [50, 52] on img at bounding box center [48, 60] width 6 height 16
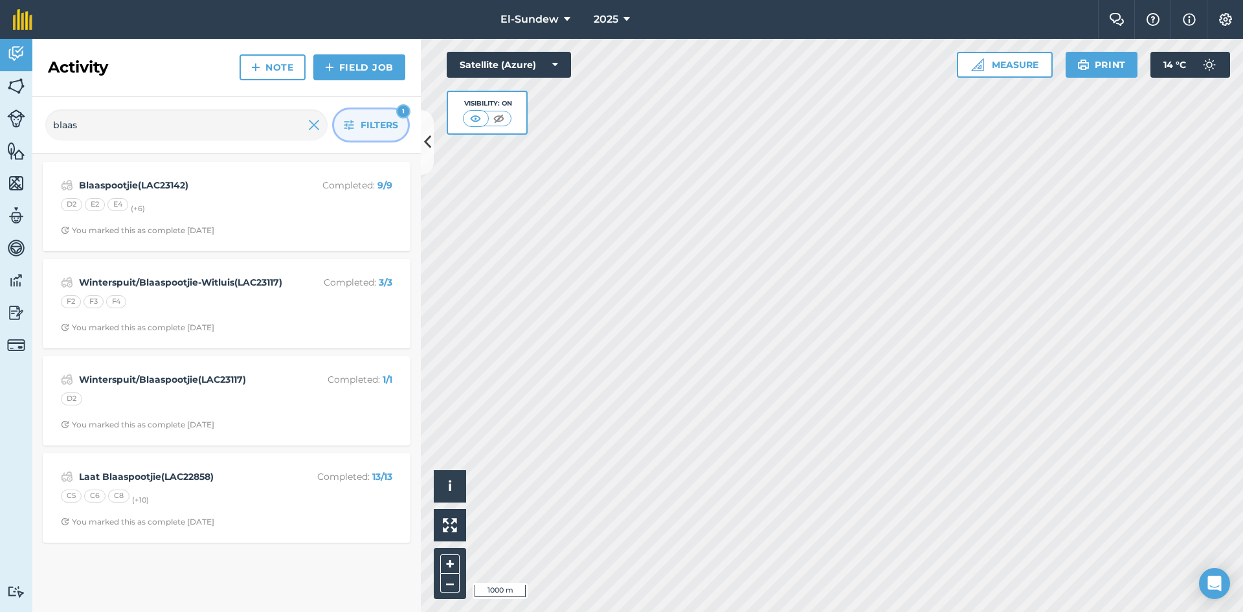
click at [344, 125] on icon "button" at bounding box center [349, 125] width 10 height 10
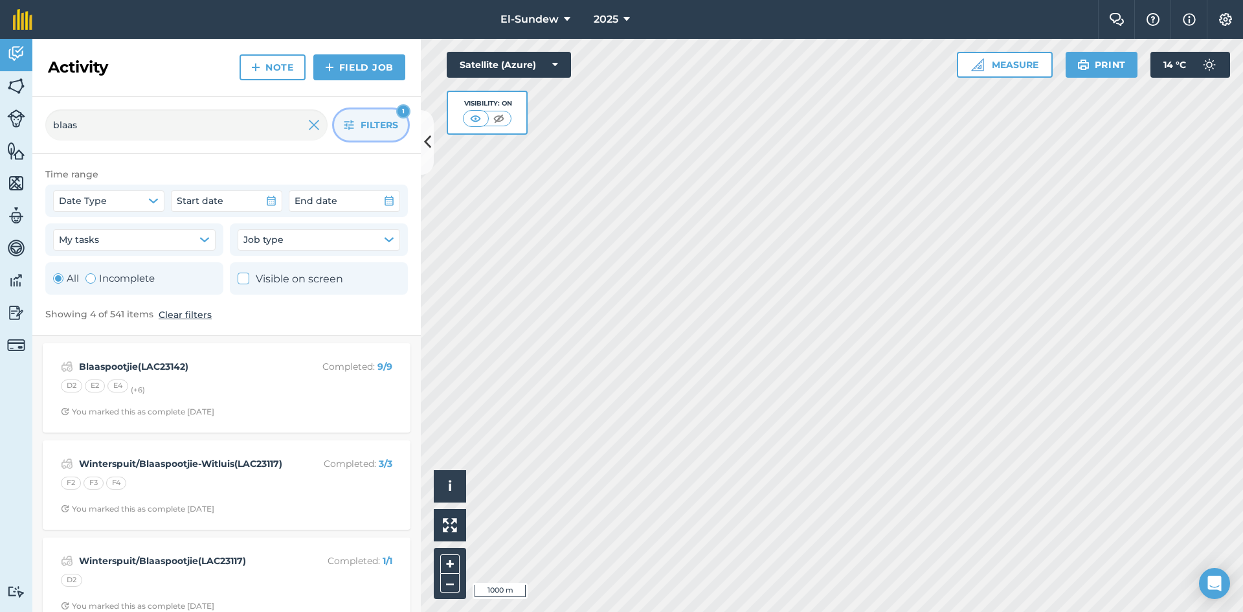
click at [116, 278] on label "Incomplete" at bounding box center [119, 279] width 69 height 16
radio input "false"
radio input "true"
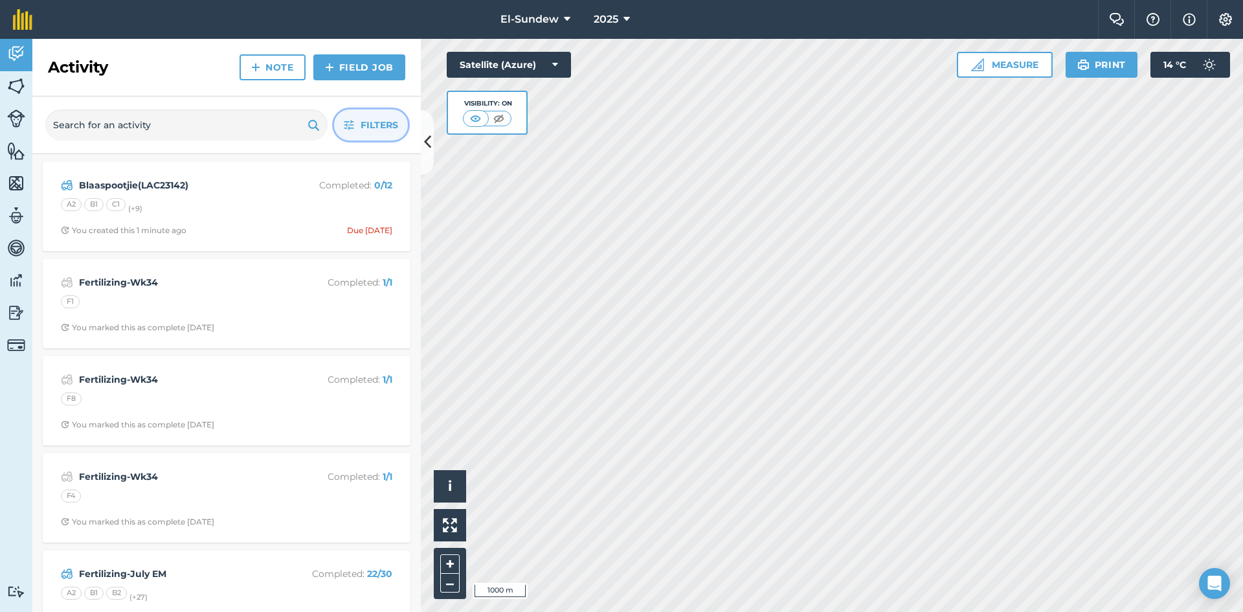
click at [344, 126] on icon "button" at bounding box center [349, 125] width 10 height 10
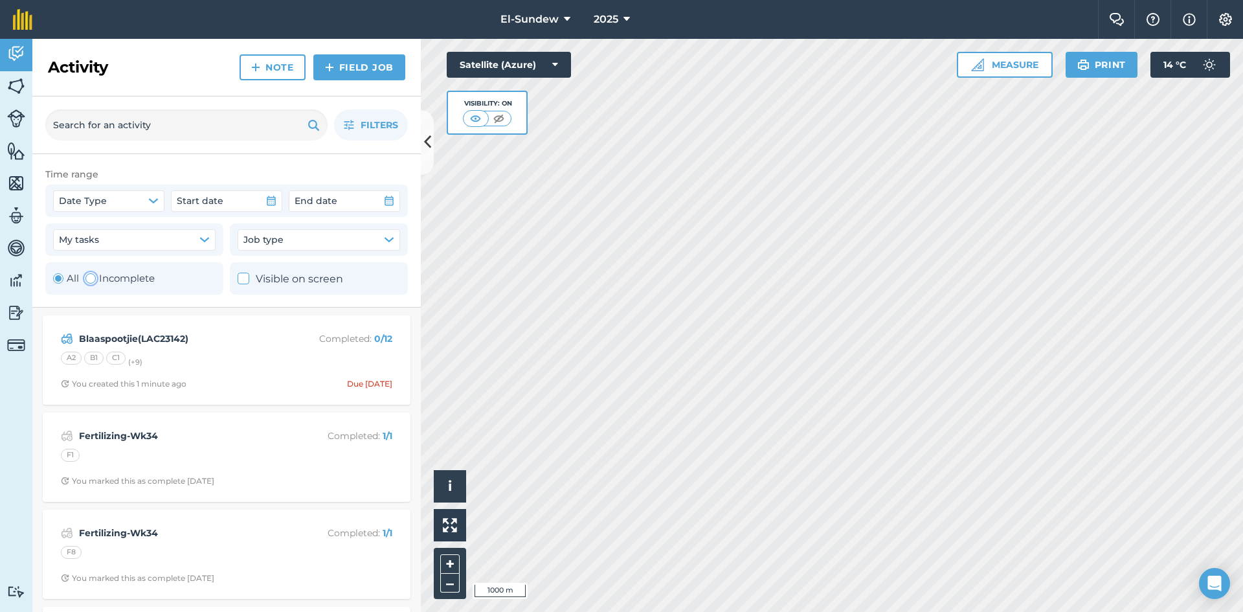
click at [137, 285] on label "Incomplete" at bounding box center [119, 279] width 69 height 16
radio input "false"
radio input "true"
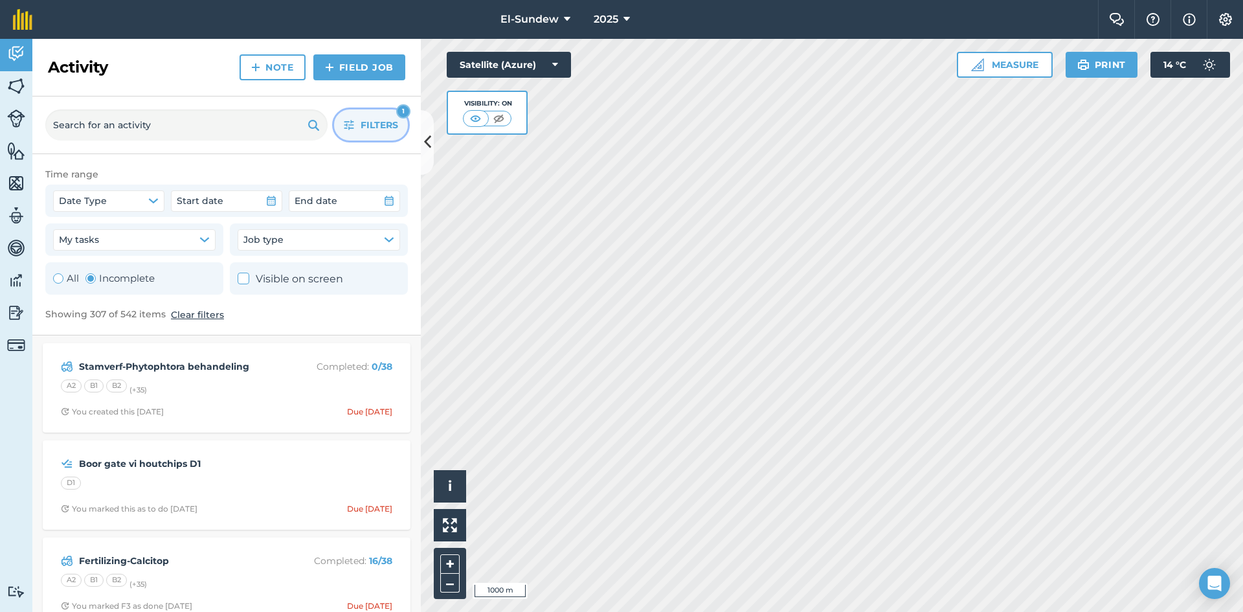
click at [344, 122] on icon "button" at bounding box center [349, 125] width 10 height 10
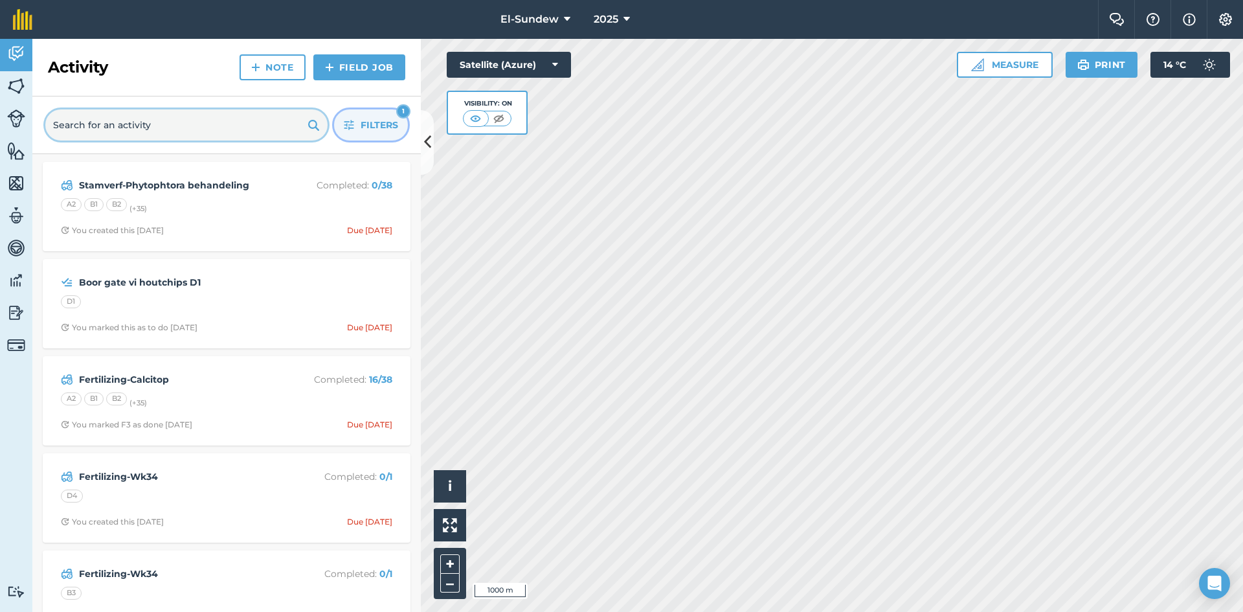
click at [149, 111] on input "text" at bounding box center [186, 124] width 282 height 31
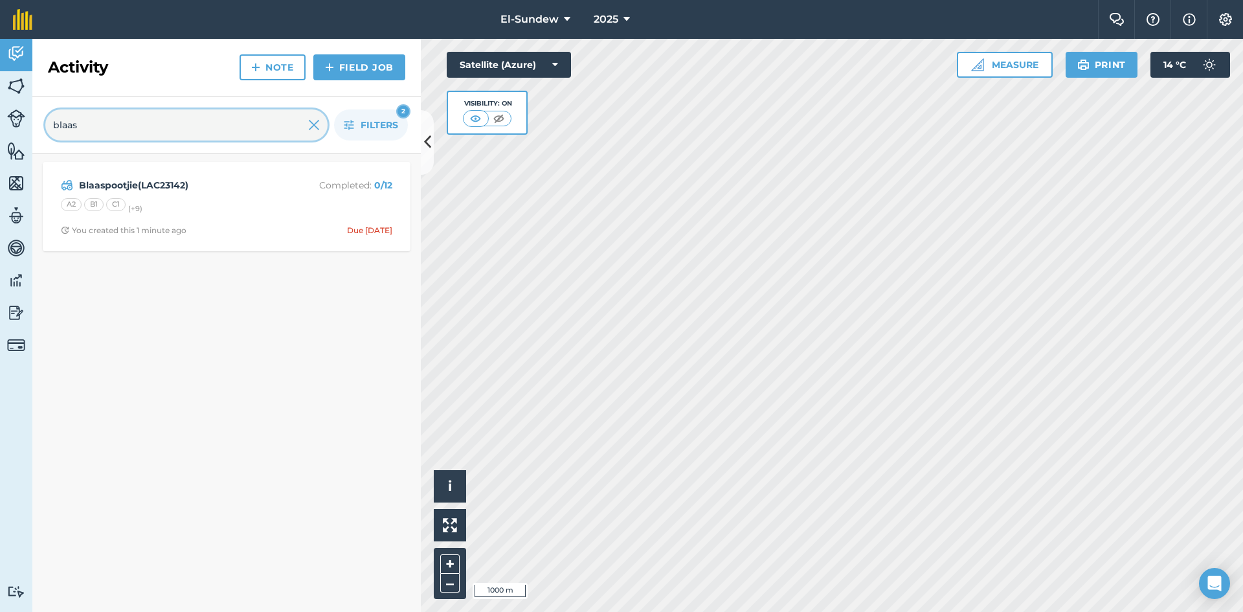
type input "blaas"
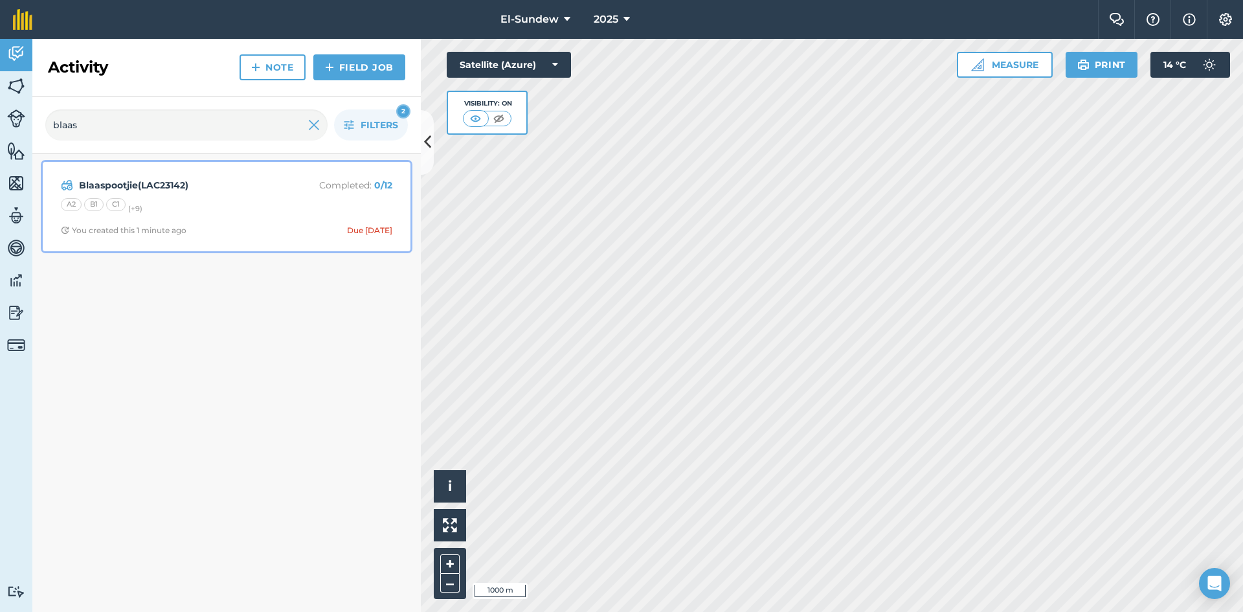
click at [229, 190] on strong "Blaaspootjie(LAC23142)" at bounding box center [181, 185] width 205 height 14
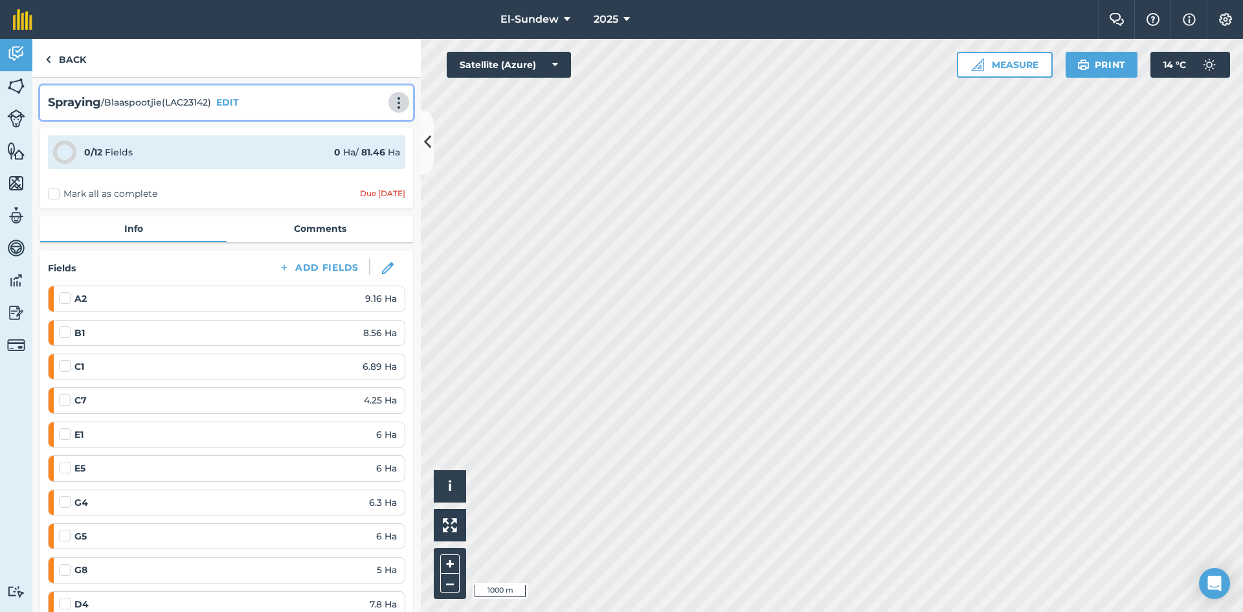
click at [391, 99] on img at bounding box center [399, 102] width 16 height 13
click at [347, 127] on link "Print" at bounding box center [371, 131] width 83 height 26
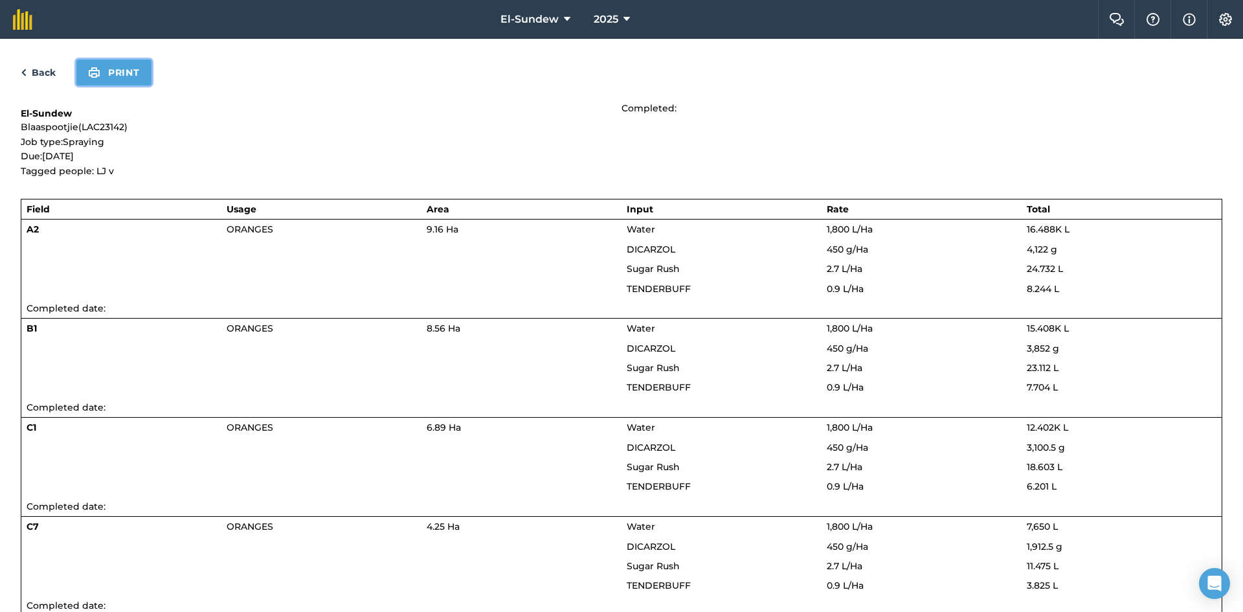
click at [106, 80] on button "Print" at bounding box center [113, 73] width 75 height 26
click at [38, 73] on link "Back" at bounding box center [38, 73] width 35 height 16
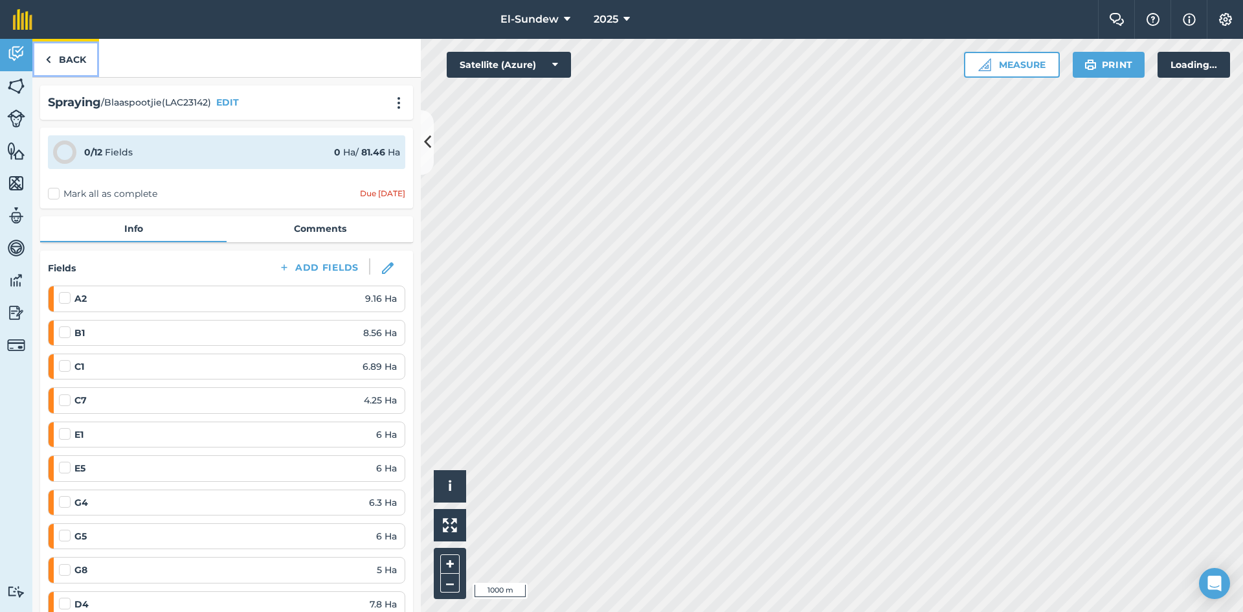
click at [71, 60] on link "Back" at bounding box center [65, 58] width 67 height 38
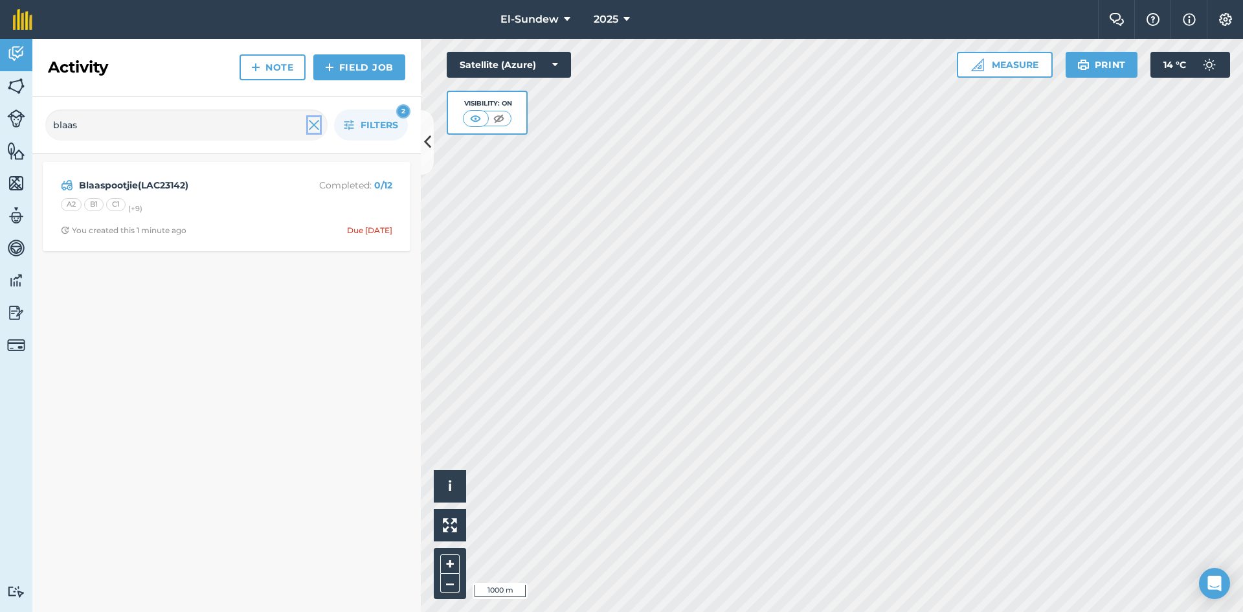
click at [313, 122] on img at bounding box center [314, 125] width 12 height 16
